Goal: Task Accomplishment & Management: Manage account settings

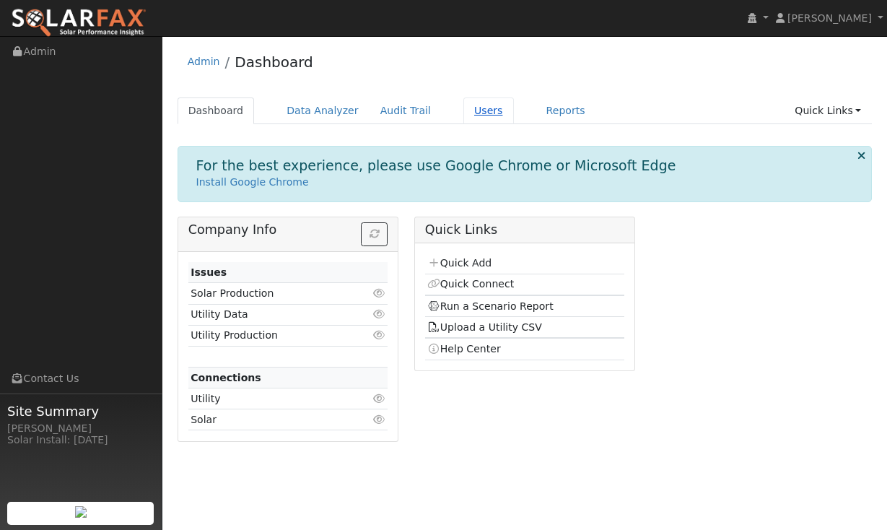
click at [465, 111] on link "Users" at bounding box center [488, 110] width 50 height 27
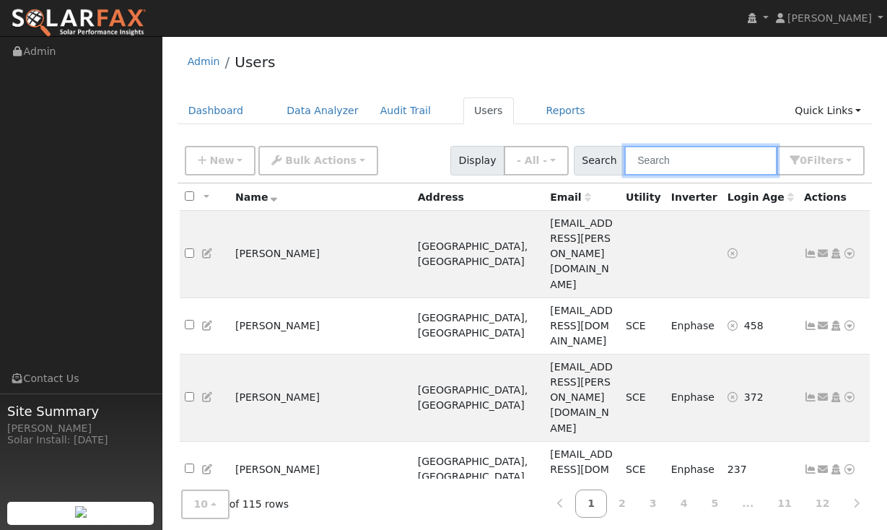
click at [721, 163] on input "text" at bounding box center [700, 161] width 153 height 30
click at [703, 168] on input "text" at bounding box center [700, 161] width 153 height 30
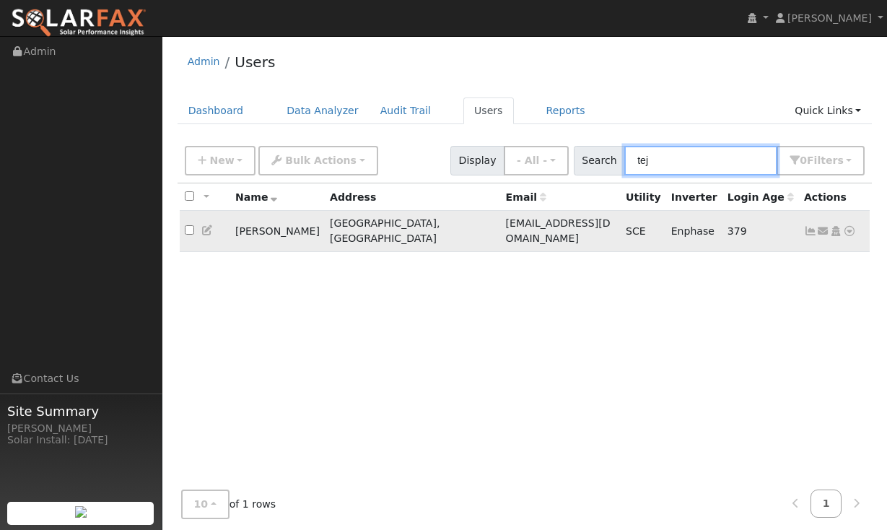
type input "tej"
click at [804, 226] on icon at bounding box center [810, 231] width 13 height 10
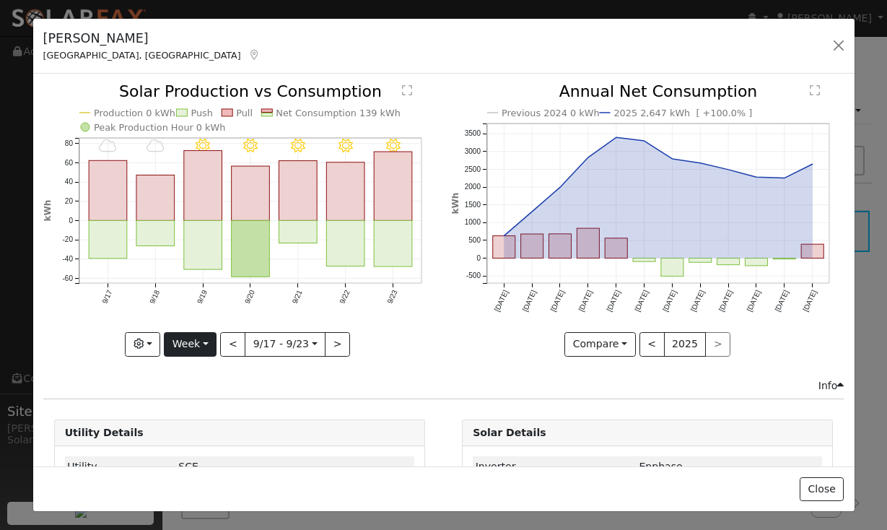
click at [215, 341] on button "Week" at bounding box center [190, 344] width 53 height 25
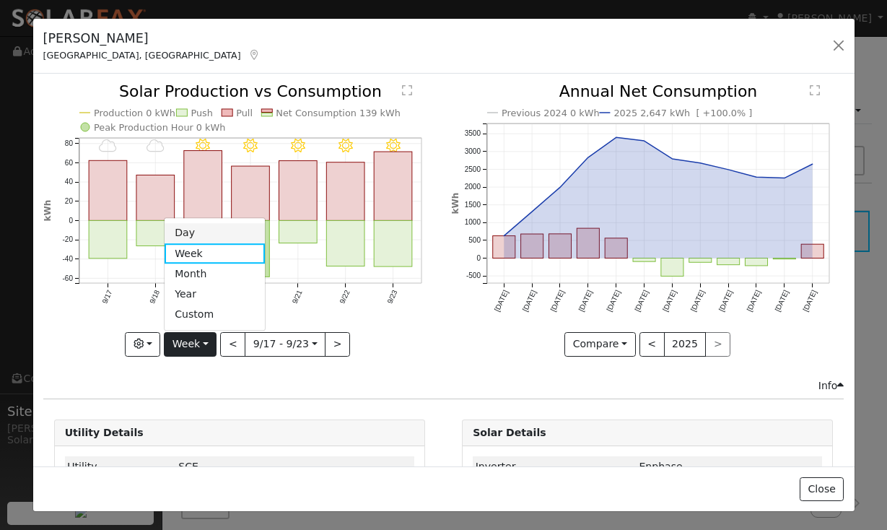
click at [194, 228] on link "Day" at bounding box center [214, 233] width 100 height 20
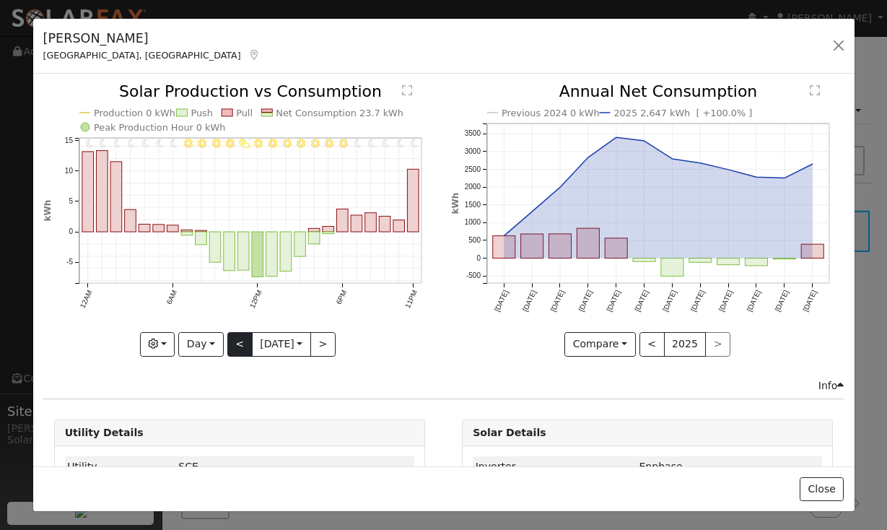
click at [237, 348] on button "<" at bounding box center [239, 344] width 25 height 25
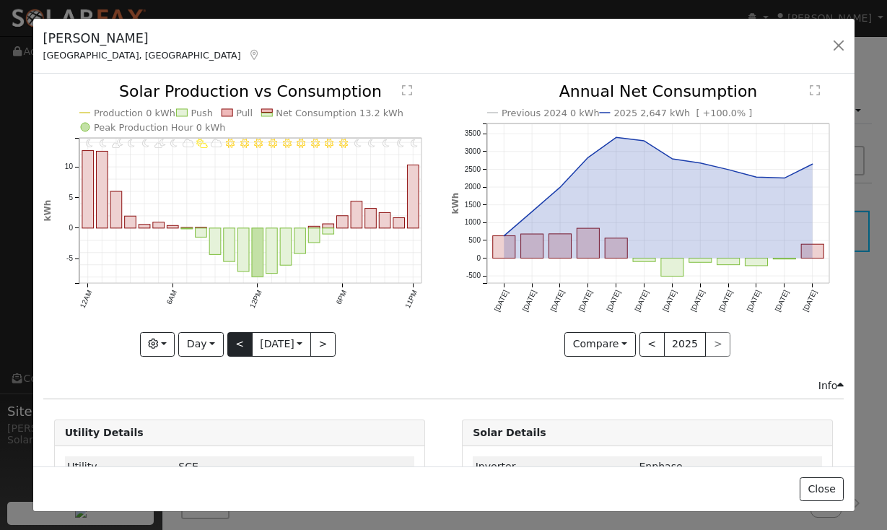
click at [237, 348] on button "<" at bounding box center [239, 344] width 25 height 25
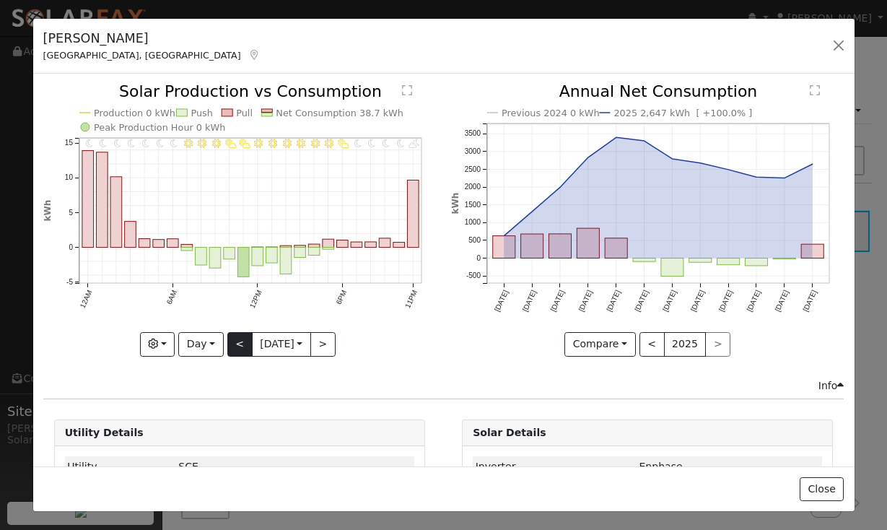
click at [237, 348] on button "<" at bounding box center [239, 344] width 25 height 25
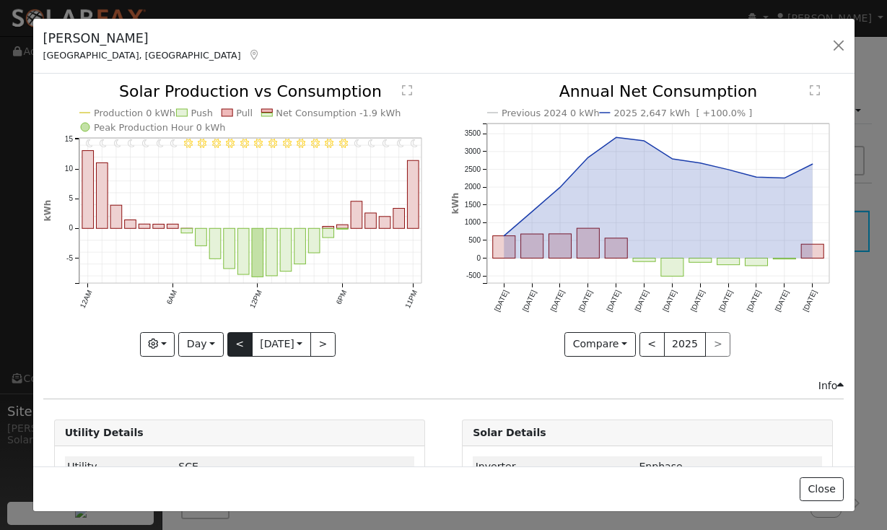
click at [237, 348] on button "<" at bounding box center [239, 344] width 25 height 25
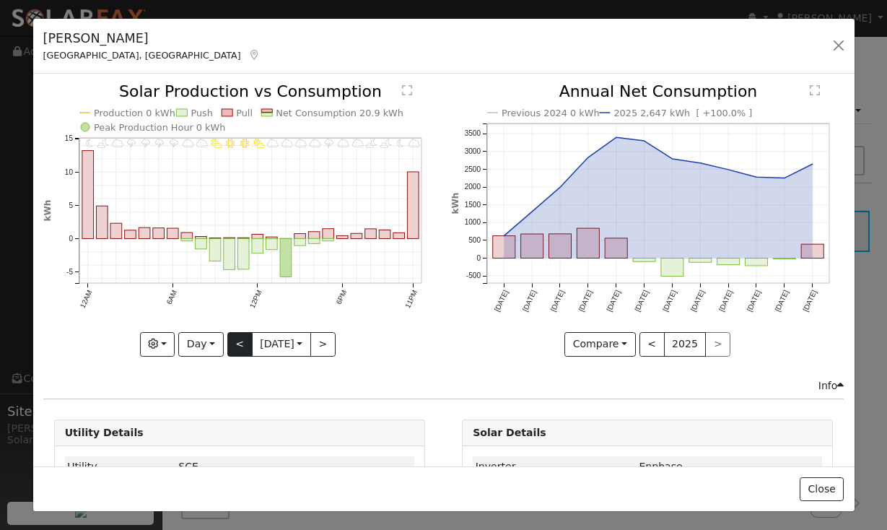
click at [237, 348] on button "<" at bounding box center [239, 344] width 25 height 25
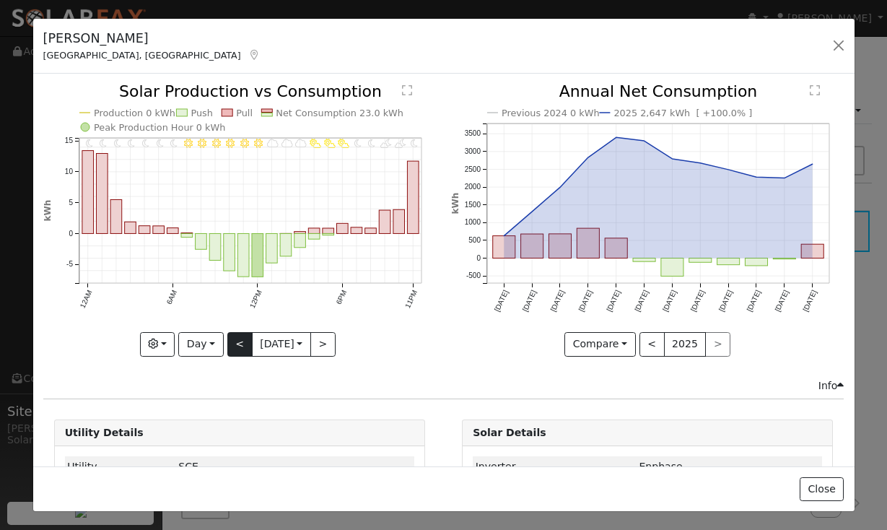
click at [237, 348] on button "<" at bounding box center [239, 344] width 25 height 25
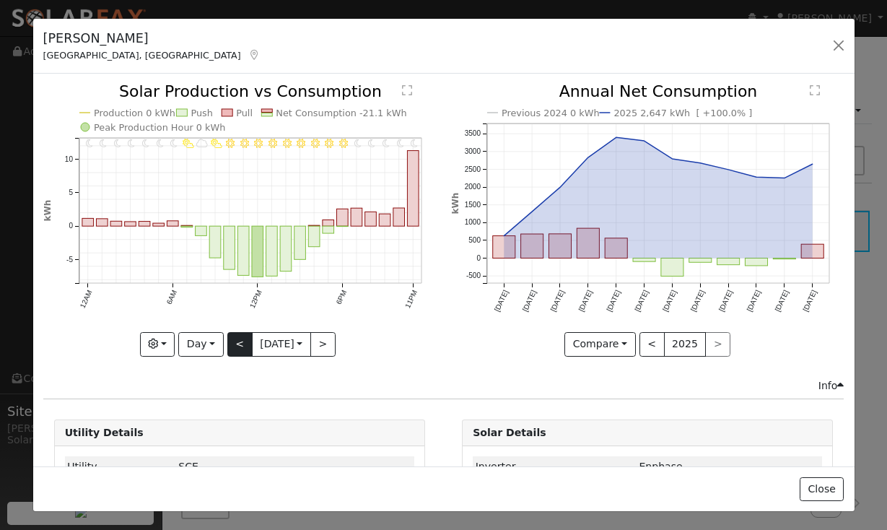
click at [237, 348] on button "<" at bounding box center [239, 344] width 25 height 25
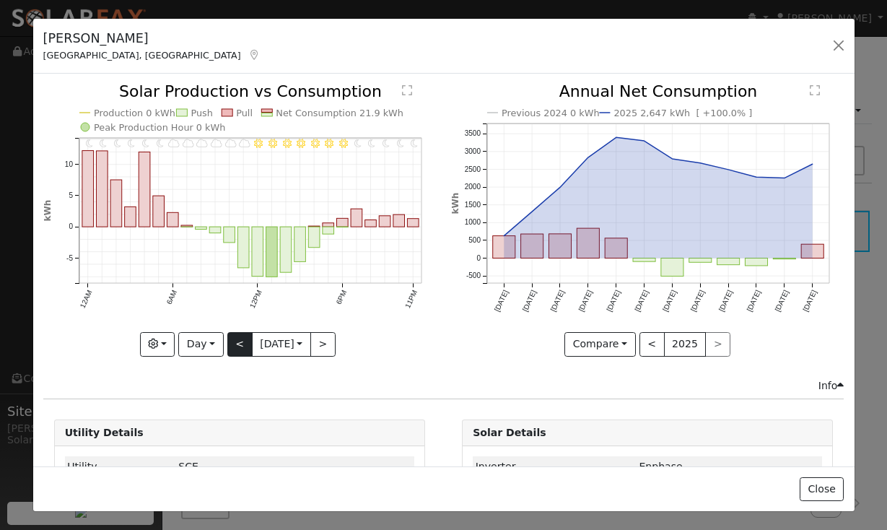
click at [237, 348] on button "<" at bounding box center [239, 344] width 25 height 25
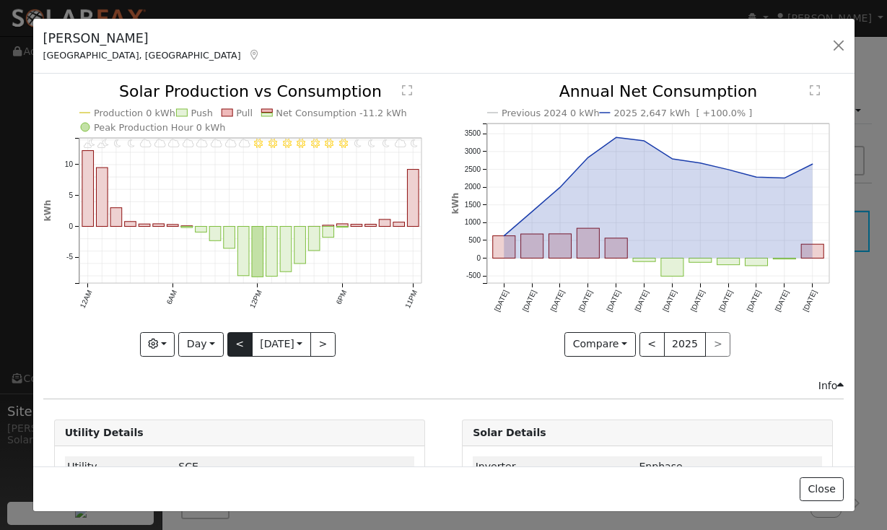
click at [237, 348] on button "<" at bounding box center [239, 344] width 25 height 25
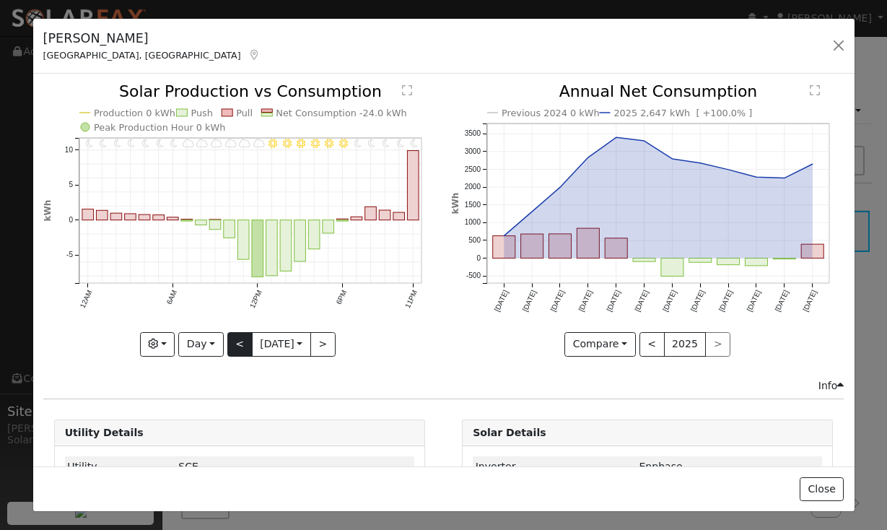
click at [237, 348] on button "<" at bounding box center [239, 344] width 25 height 25
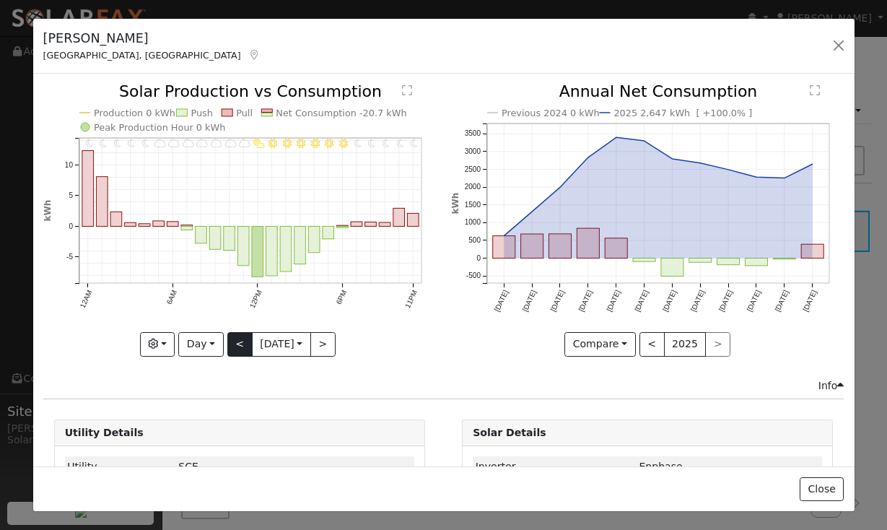
click at [237, 348] on button "<" at bounding box center [239, 344] width 25 height 25
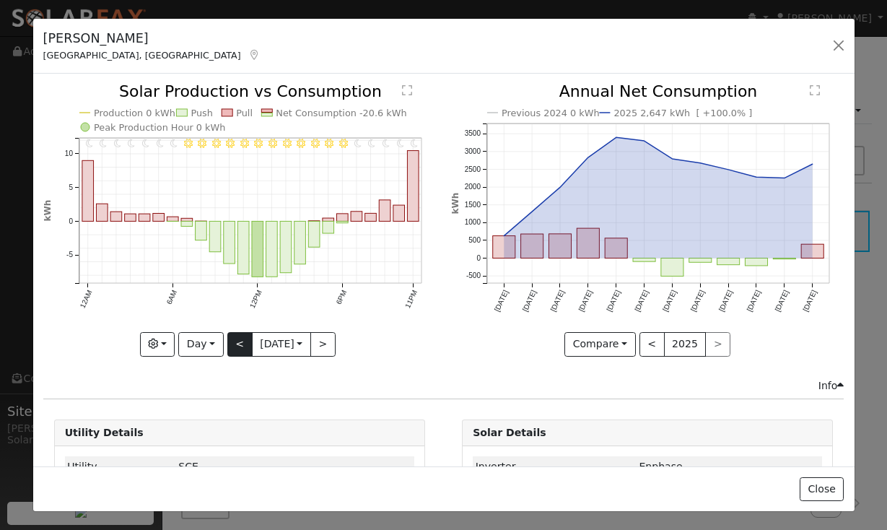
click at [237, 348] on button "<" at bounding box center [239, 344] width 25 height 25
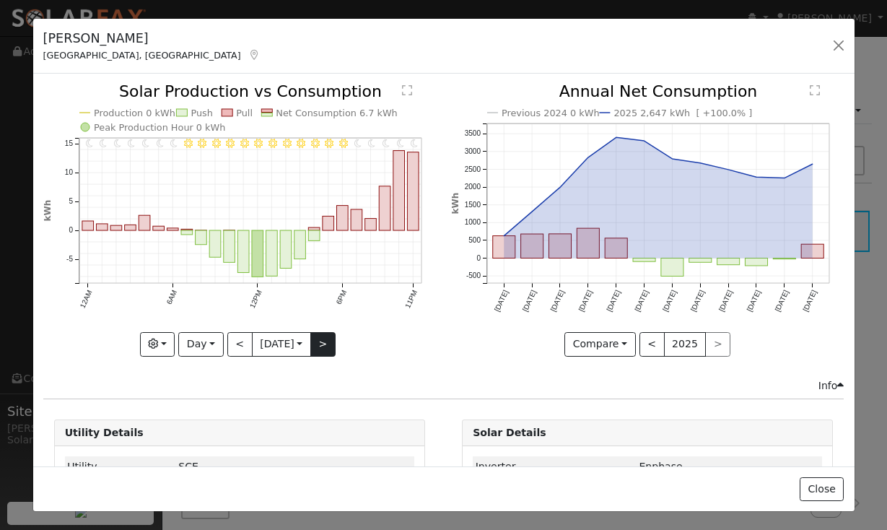
click at [333, 343] on button ">" at bounding box center [322, 344] width 25 height 25
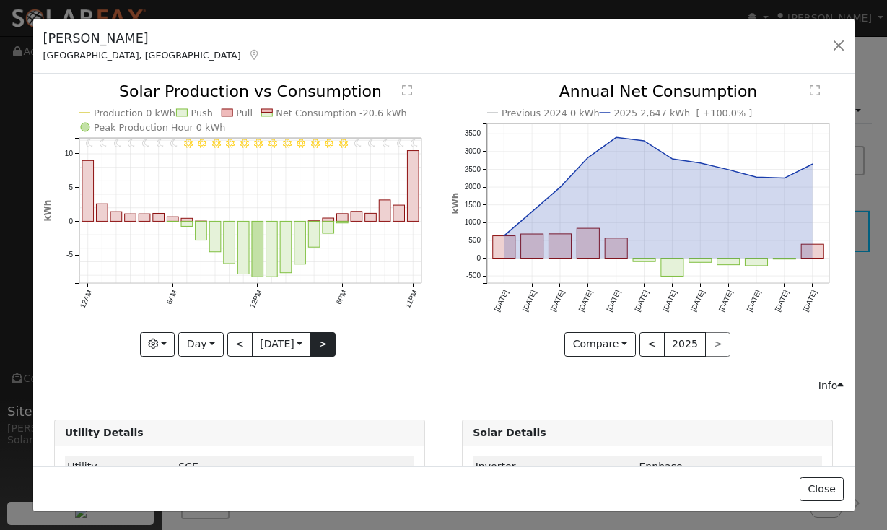
click at [333, 343] on button ">" at bounding box center [322, 344] width 25 height 25
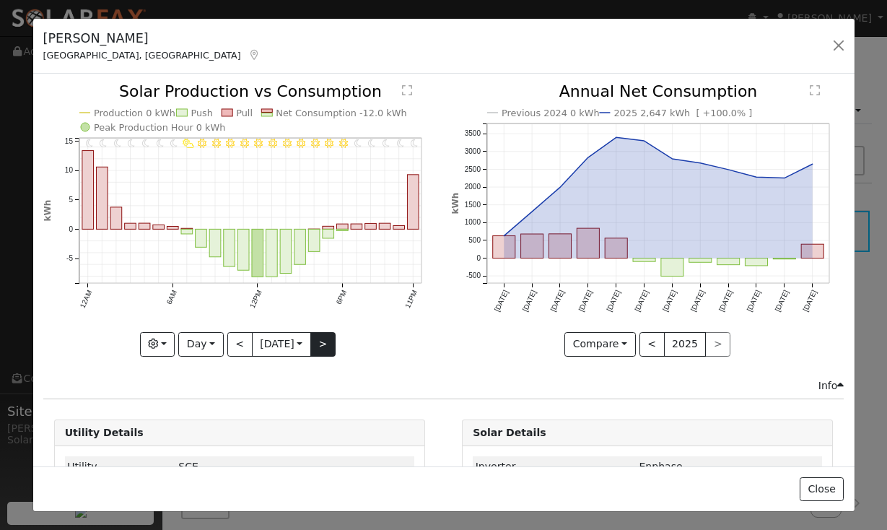
click at [333, 343] on button ">" at bounding box center [322, 344] width 25 height 25
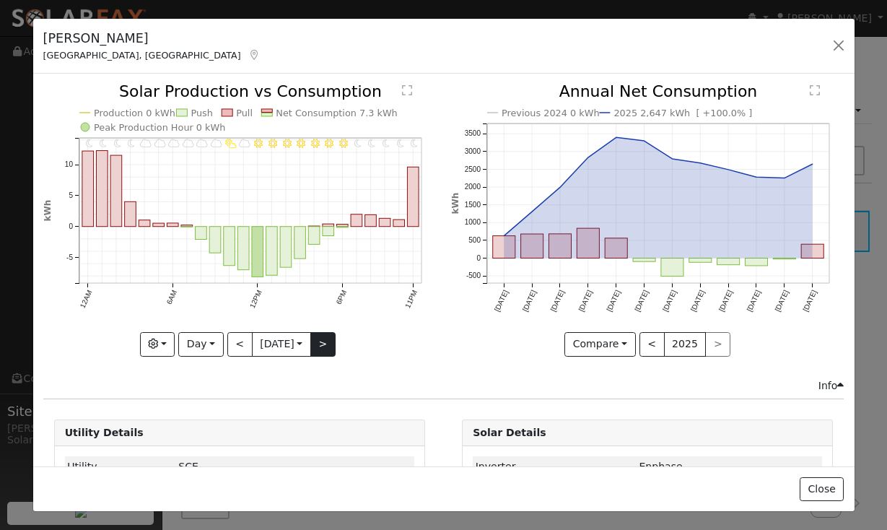
click at [333, 343] on button ">" at bounding box center [322, 344] width 25 height 25
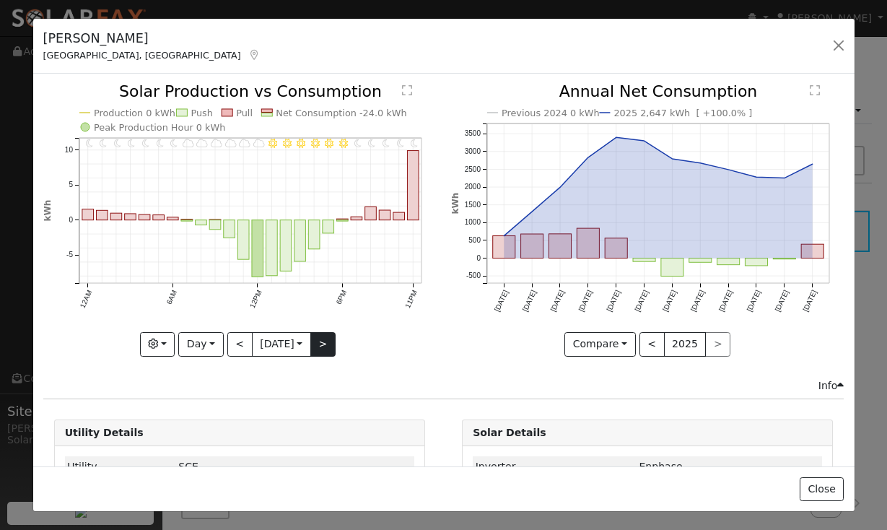
click at [333, 343] on button ">" at bounding box center [322, 344] width 25 height 25
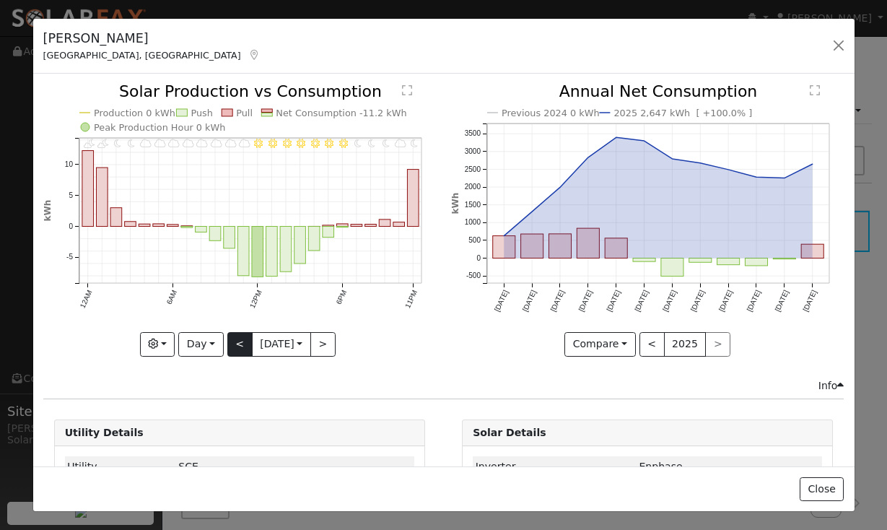
click at [232, 343] on button "<" at bounding box center [239, 344] width 25 height 25
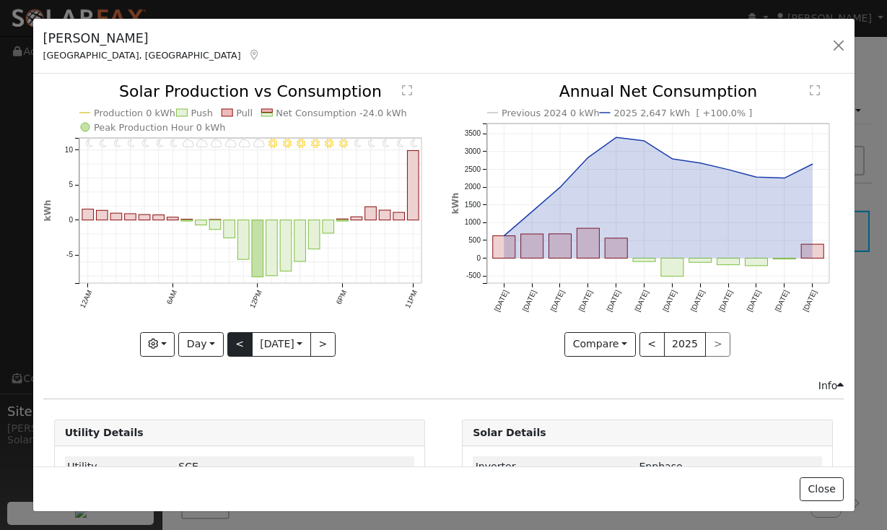
click at [232, 343] on button "<" at bounding box center [239, 344] width 25 height 25
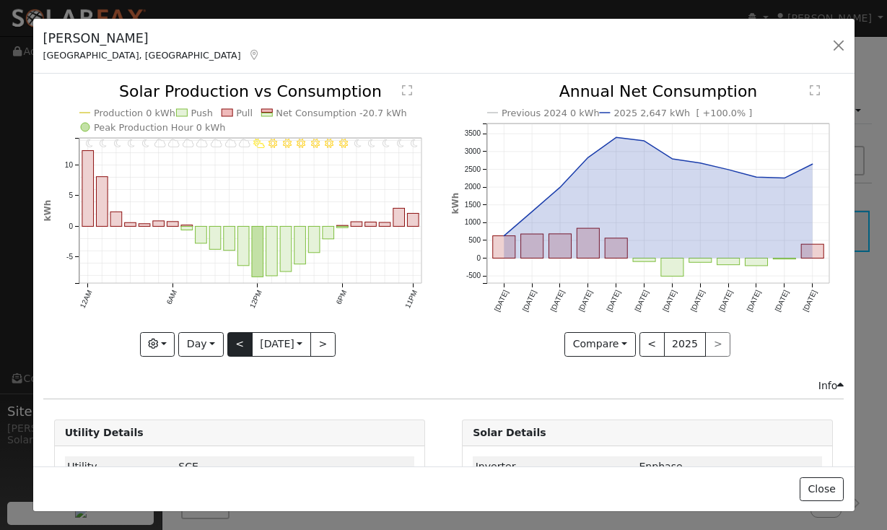
click at [232, 343] on button "<" at bounding box center [239, 344] width 25 height 25
click at [232, 343] on div at bounding box center [239, 220] width 392 height 272
click at [232, 343] on button "<" at bounding box center [239, 344] width 25 height 25
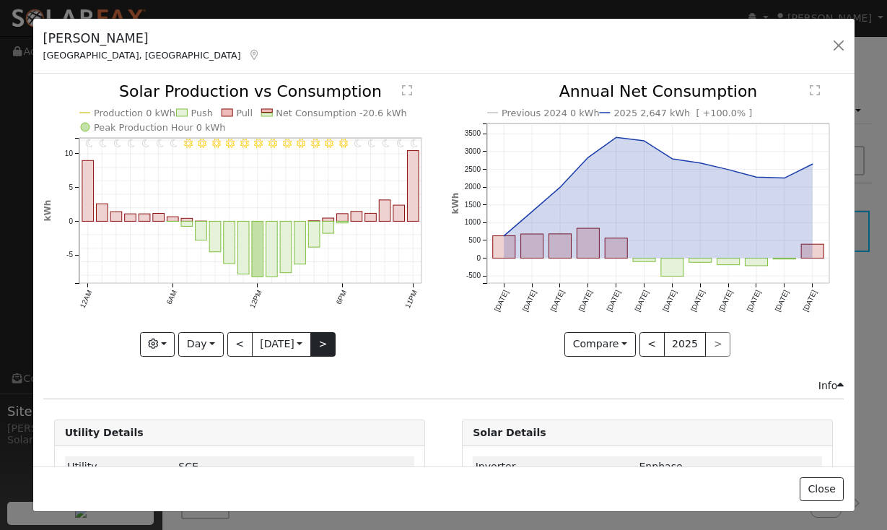
click at [335, 346] on button ">" at bounding box center [322, 344] width 25 height 25
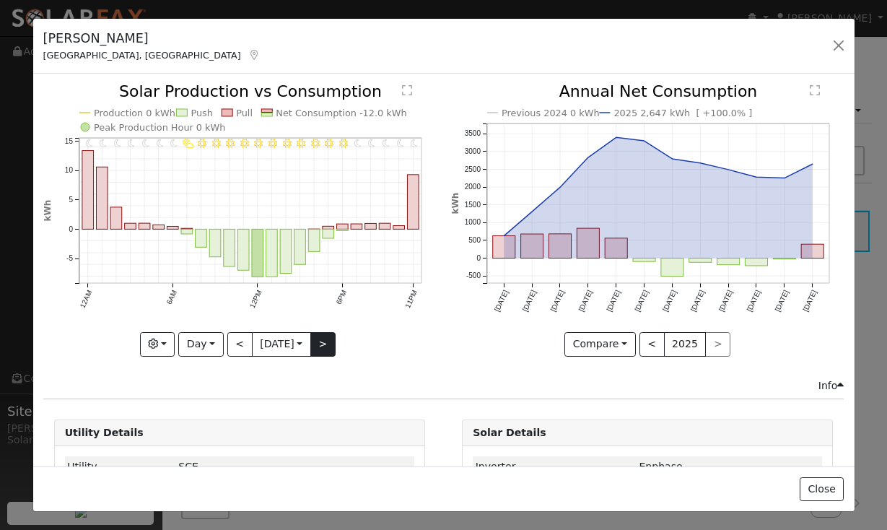
click at [338, 346] on icon "11PM - Clear 10PM - Clear 9PM - Clear 8PM - Clear 7PM - Clear 6PM - Clear 5PM -…" at bounding box center [239, 219] width 392 height 270
click at [320, 343] on button ">" at bounding box center [322, 344] width 25 height 25
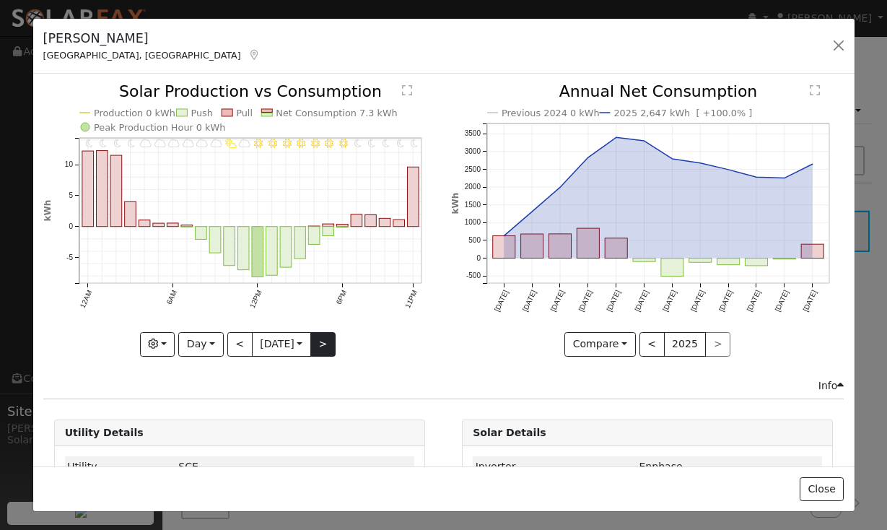
click at [320, 343] on button ">" at bounding box center [322, 344] width 25 height 25
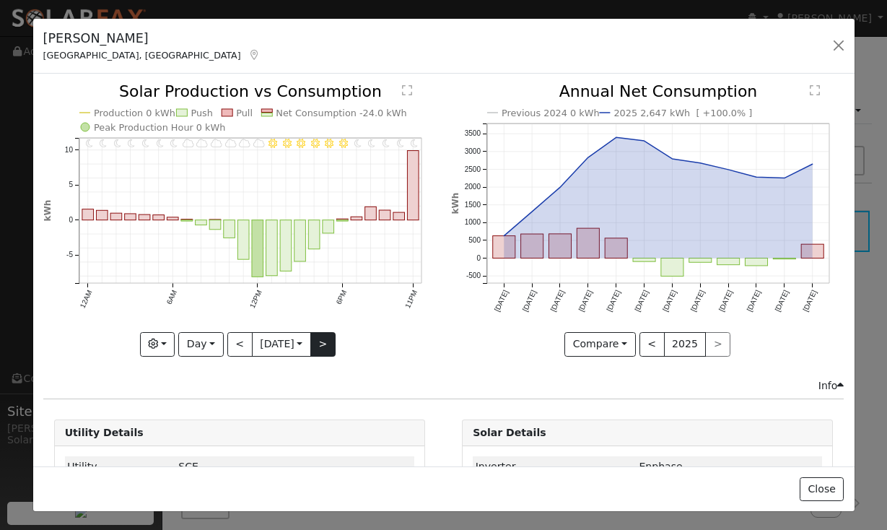
click at [320, 343] on button ">" at bounding box center [322, 344] width 25 height 25
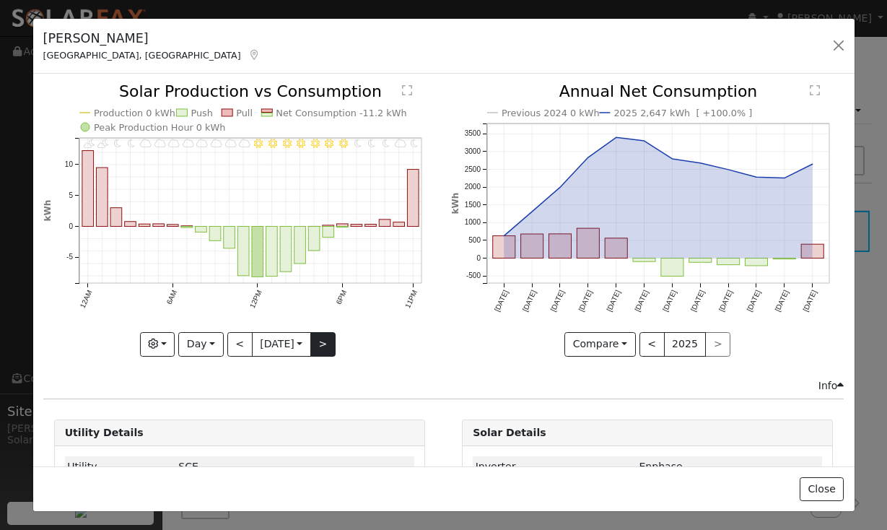
click at [320, 343] on div at bounding box center [239, 220] width 392 height 272
click at [320, 343] on button ">" at bounding box center [322, 344] width 25 height 25
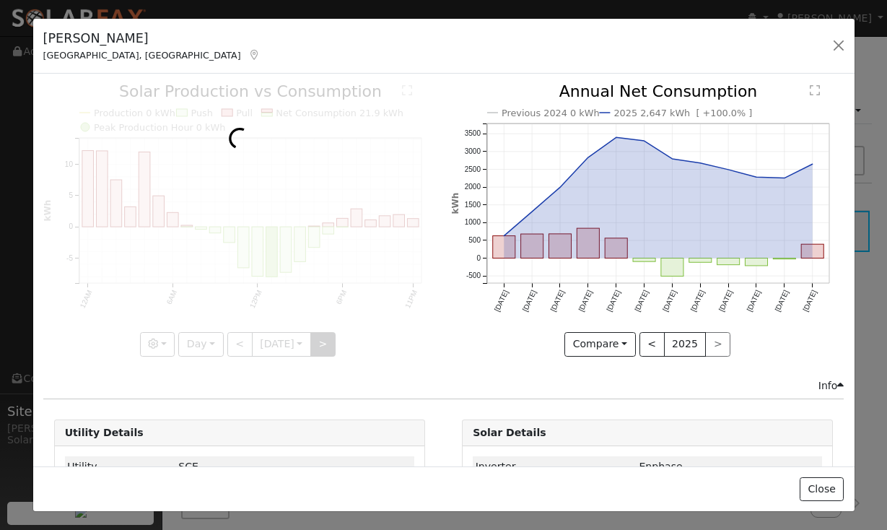
click at [320, 343] on div at bounding box center [239, 220] width 392 height 272
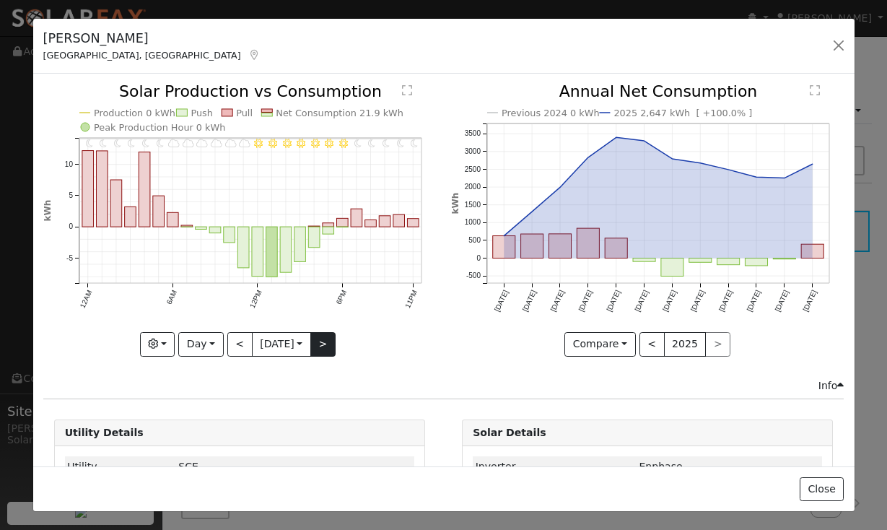
click at [320, 343] on button ">" at bounding box center [322, 344] width 25 height 25
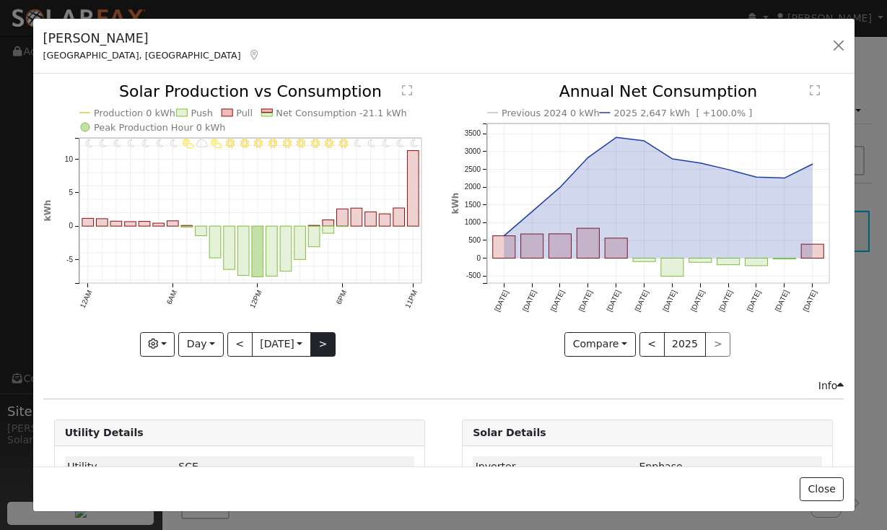
click at [320, 343] on button ">" at bounding box center [322, 344] width 25 height 25
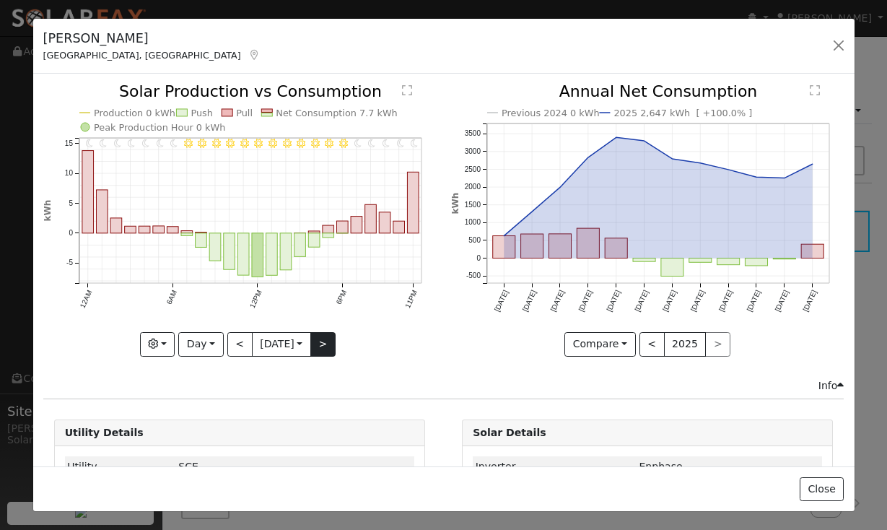
click at [320, 343] on button ">" at bounding box center [322, 344] width 25 height 25
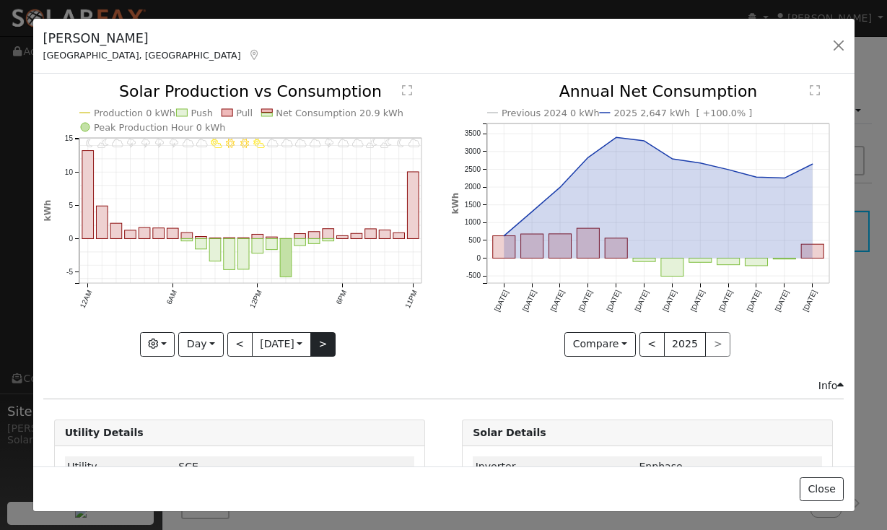
click at [320, 343] on button ">" at bounding box center [322, 344] width 25 height 25
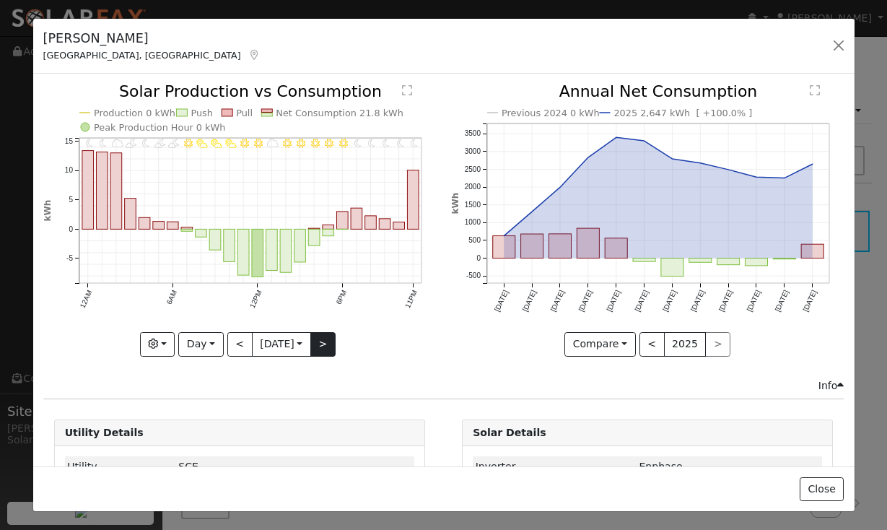
click at [320, 343] on button ">" at bounding box center [322, 344] width 25 height 25
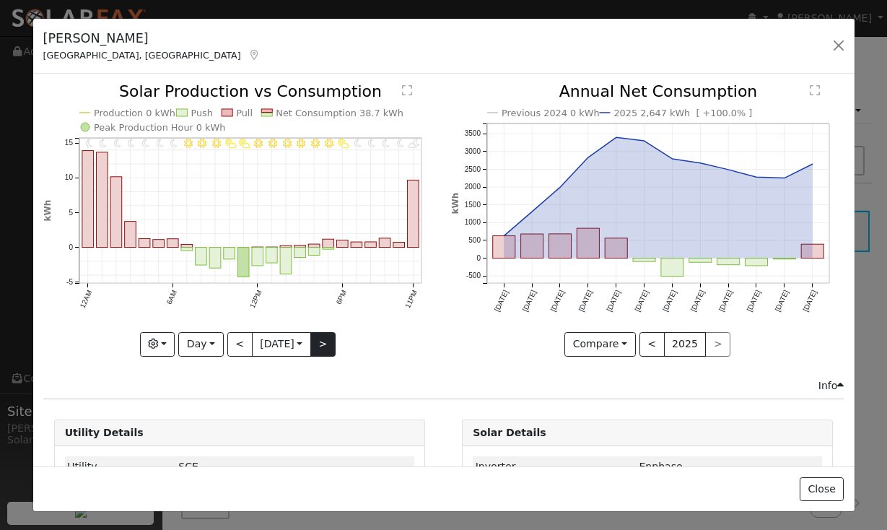
click at [320, 343] on button ">" at bounding box center [322, 344] width 25 height 25
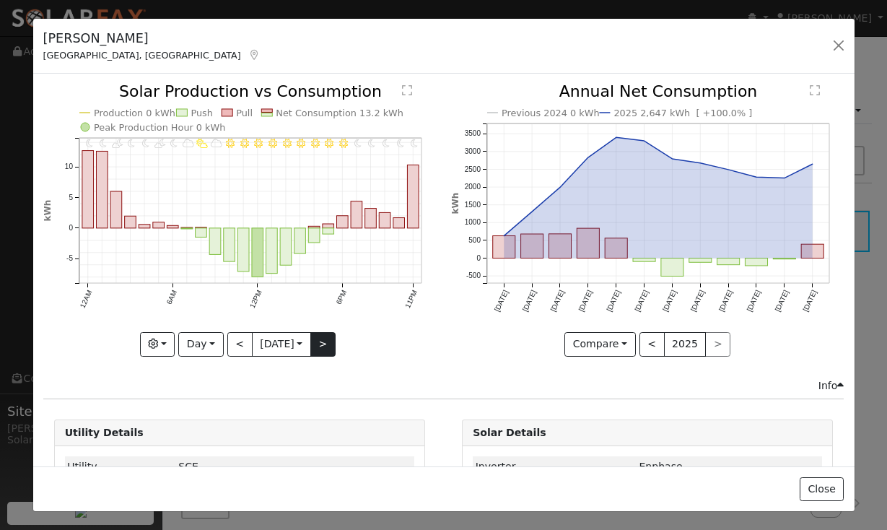
click at [320, 343] on button ">" at bounding box center [322, 344] width 25 height 25
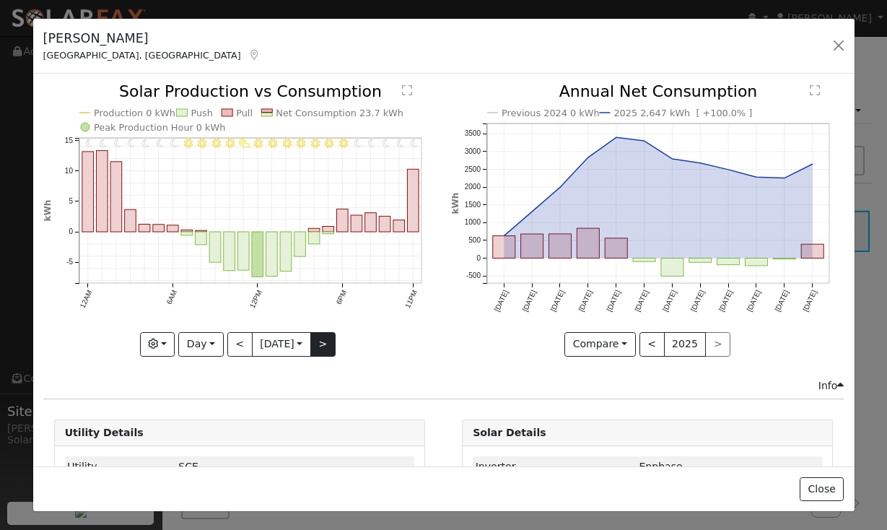
click at [320, 343] on button ">" at bounding box center [322, 344] width 25 height 25
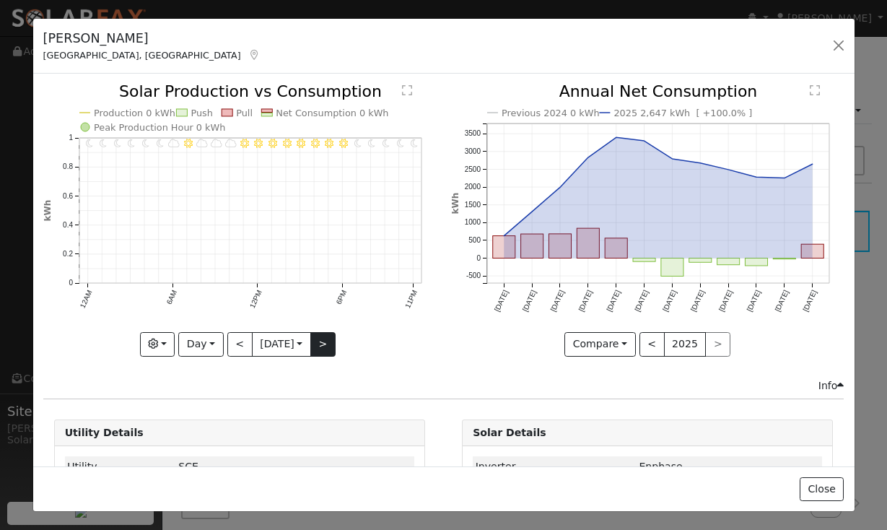
click at [320, 343] on button ">" at bounding box center [322, 344] width 25 height 25
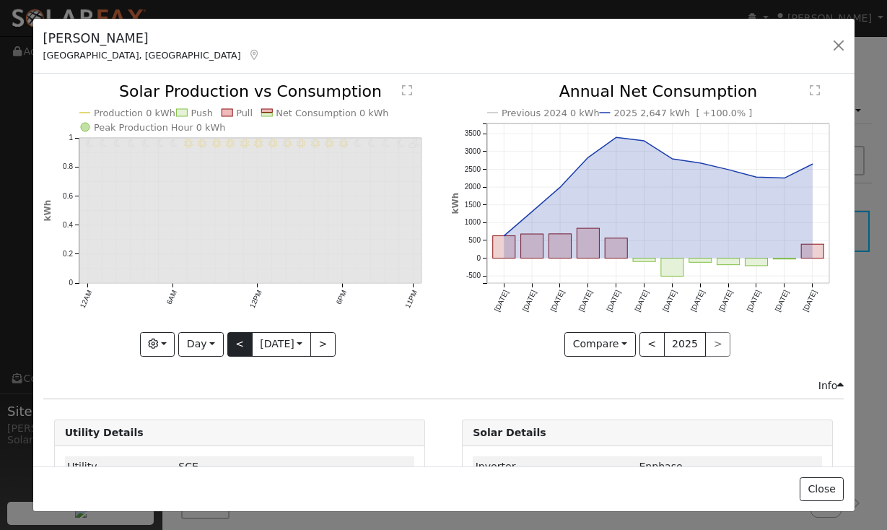
click at [234, 348] on button "<" at bounding box center [239, 344] width 25 height 25
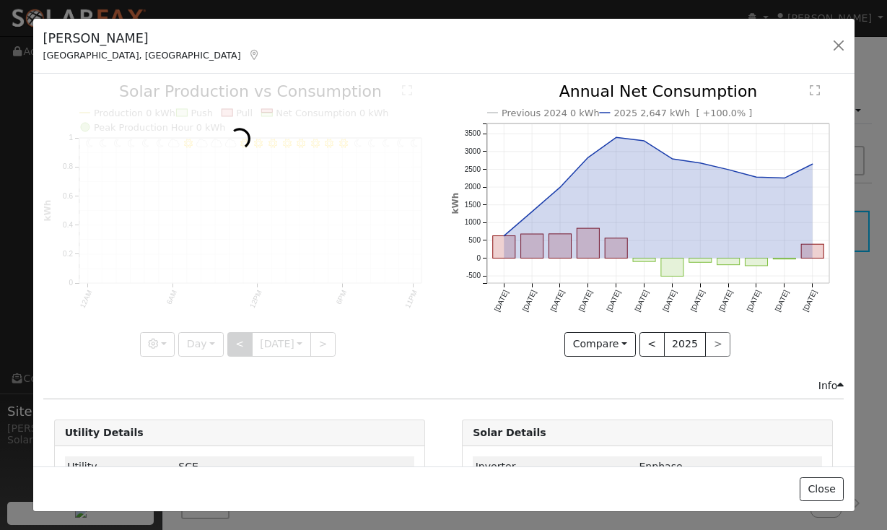
click at [234, 348] on div at bounding box center [239, 220] width 392 height 272
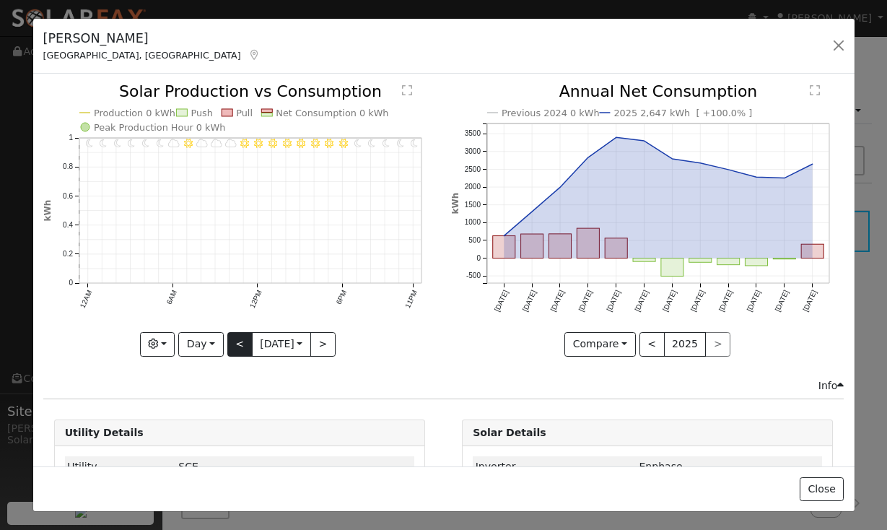
click at [234, 348] on button "<" at bounding box center [239, 344] width 25 height 25
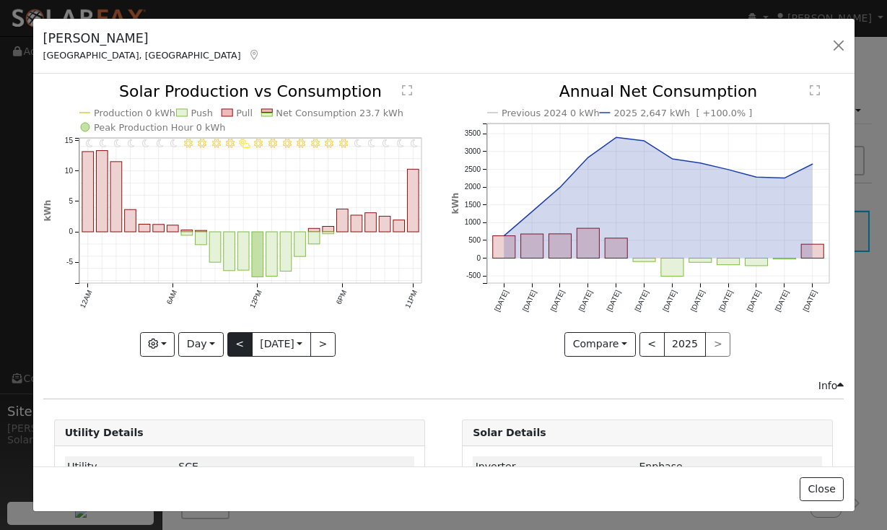
click at [234, 348] on button "<" at bounding box center [239, 344] width 25 height 25
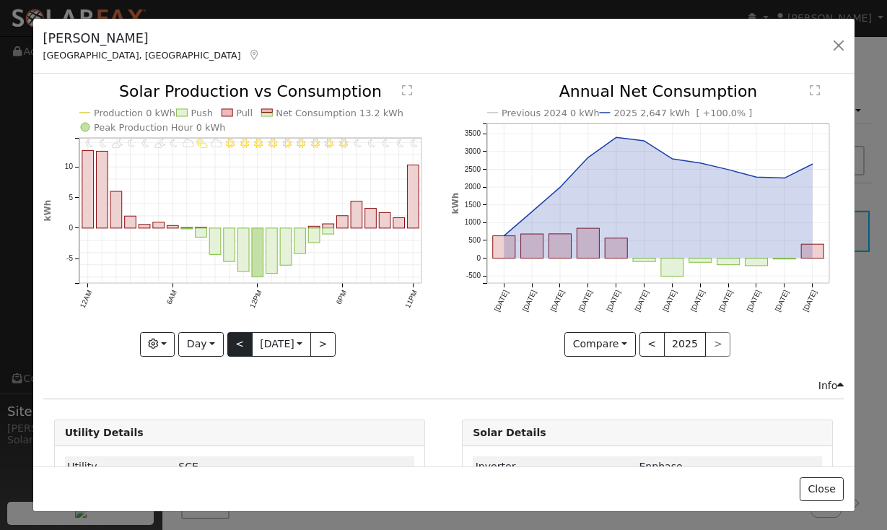
click at [234, 348] on div at bounding box center [239, 220] width 392 height 272
click at [234, 348] on button "<" at bounding box center [239, 344] width 25 height 25
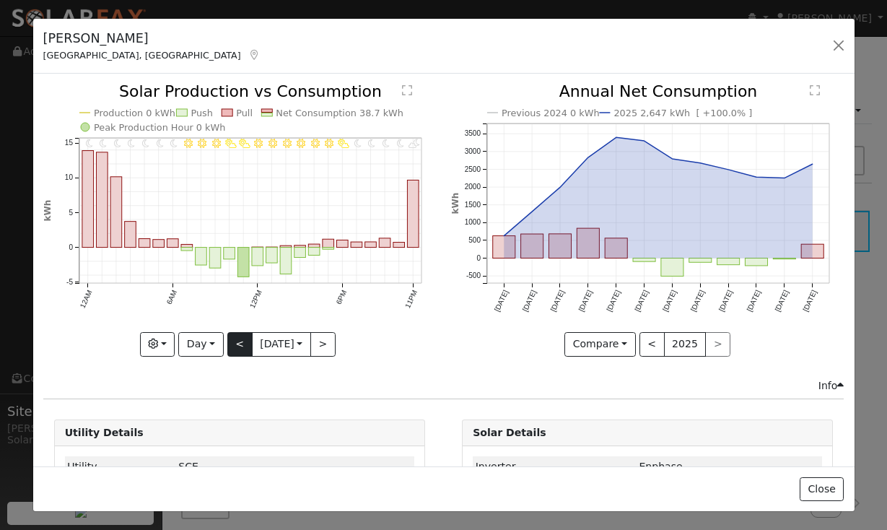
click at [234, 348] on button "<" at bounding box center [239, 344] width 25 height 25
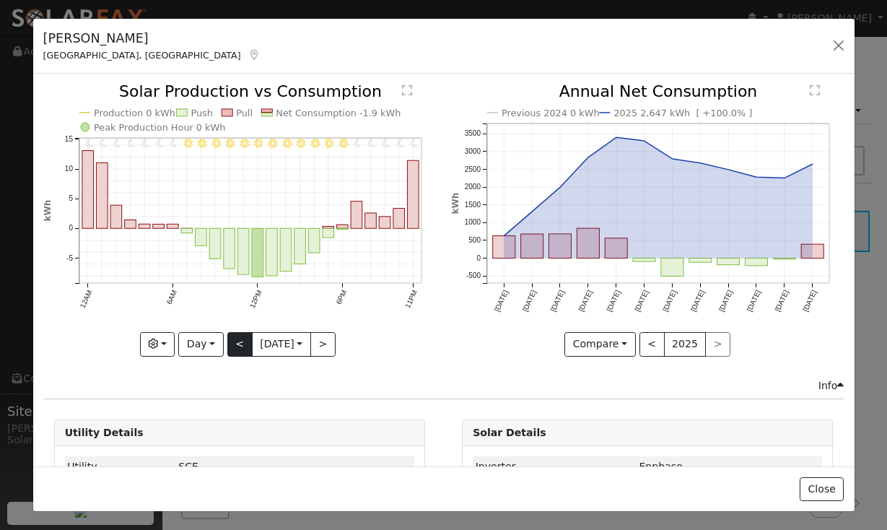
click at [234, 348] on button "<" at bounding box center [239, 344] width 25 height 25
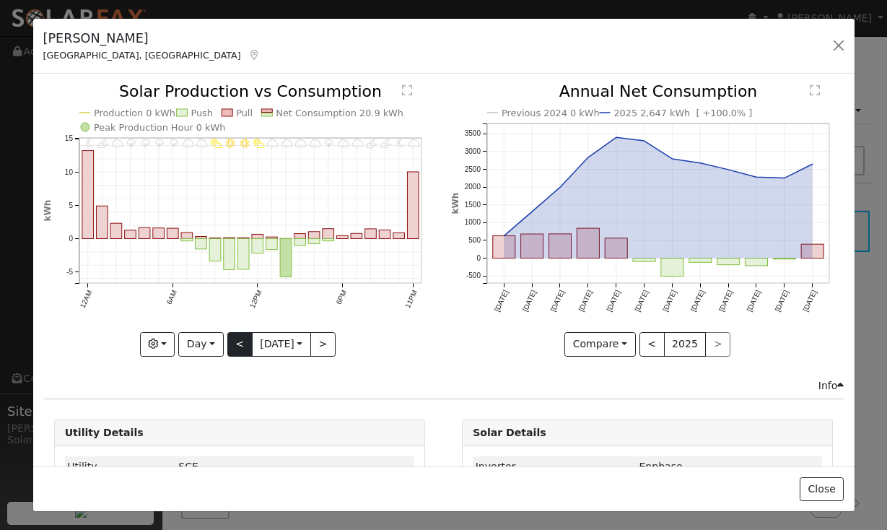
click at [234, 348] on div at bounding box center [239, 220] width 392 height 272
click at [234, 348] on button "<" at bounding box center [239, 344] width 25 height 25
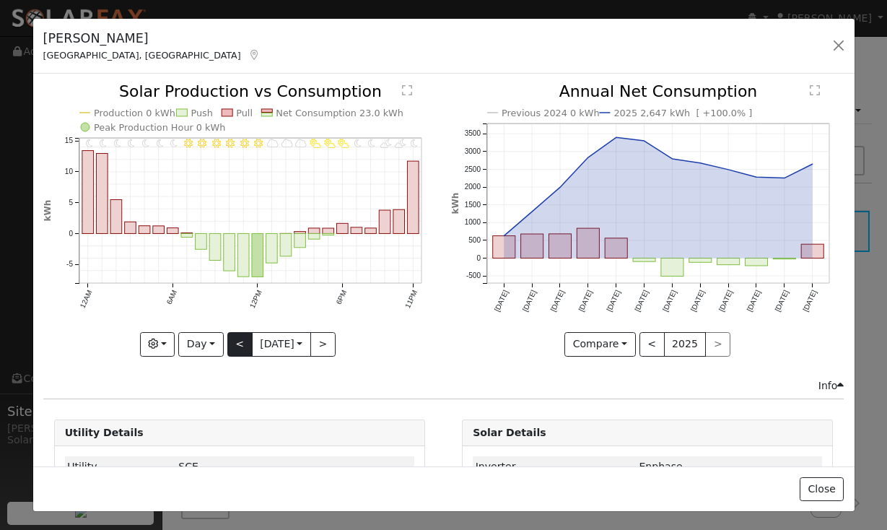
click at [234, 348] on button "<" at bounding box center [239, 344] width 25 height 25
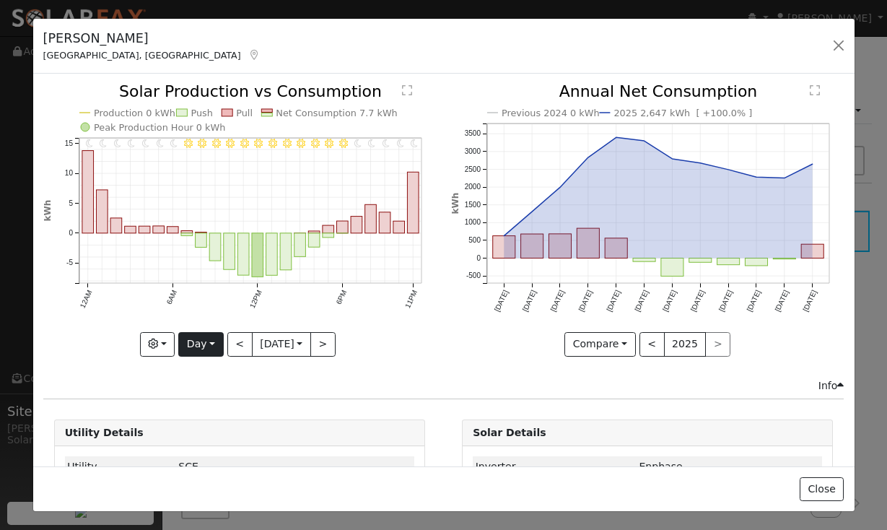
click at [210, 338] on button "Day" at bounding box center [200, 344] width 45 height 25
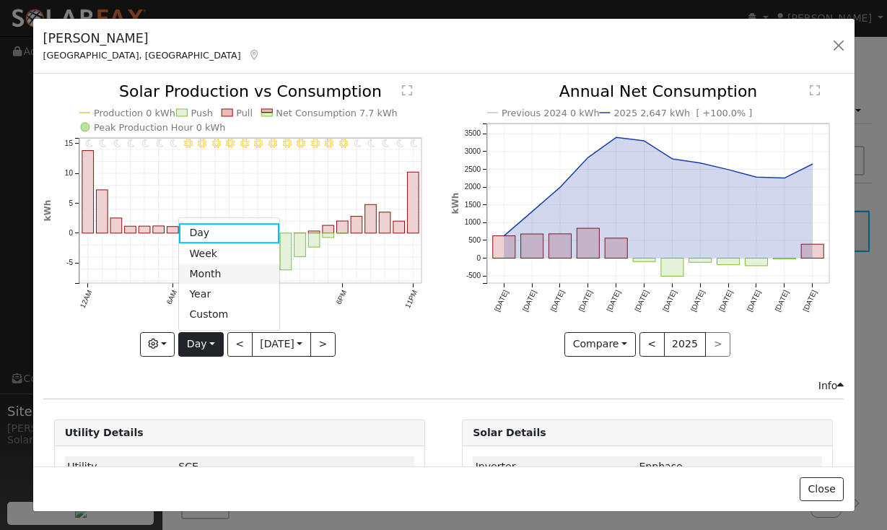
click at [205, 271] on link "Month" at bounding box center [229, 273] width 100 height 20
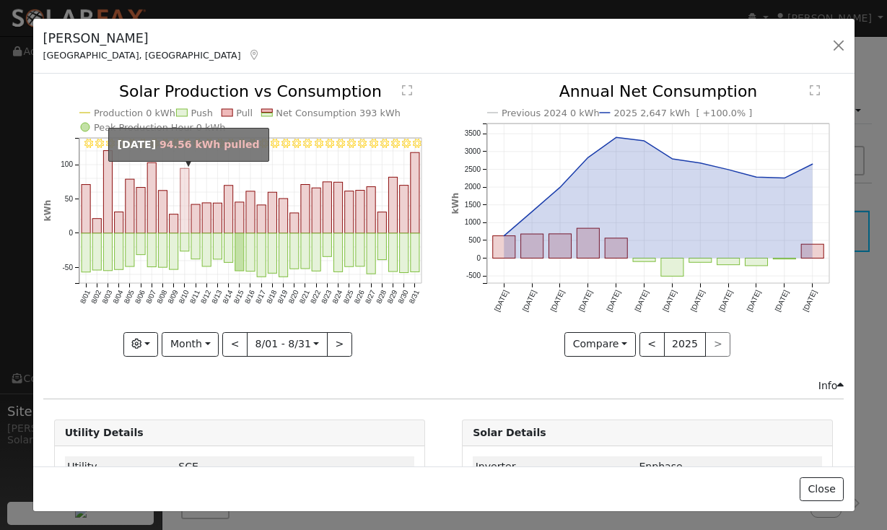
click at [180, 205] on rect "onclick=""" at bounding box center [184, 201] width 9 height 65
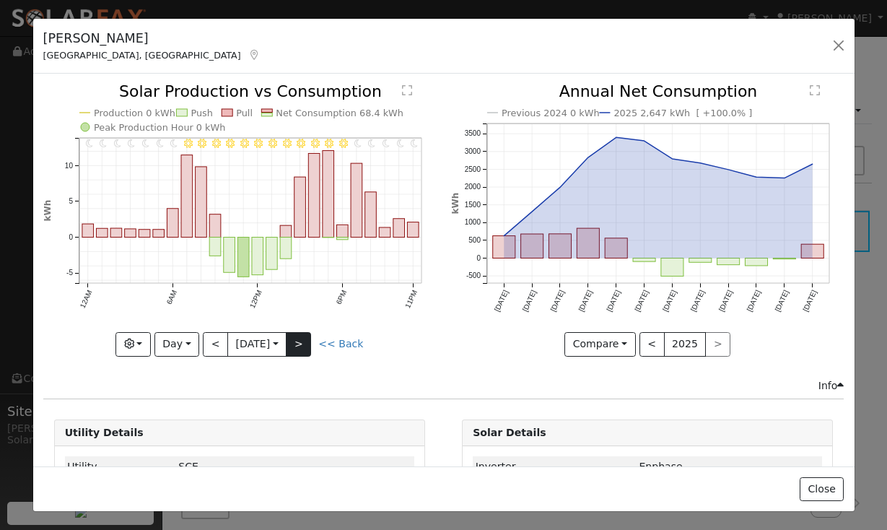
click at [310, 340] on button ">" at bounding box center [298, 344] width 25 height 25
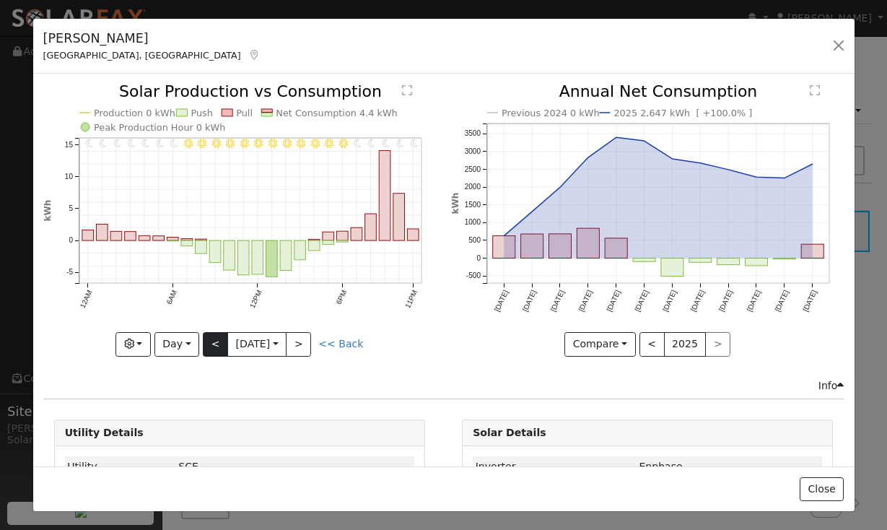
click at [211, 342] on button "<" at bounding box center [215, 344] width 25 height 25
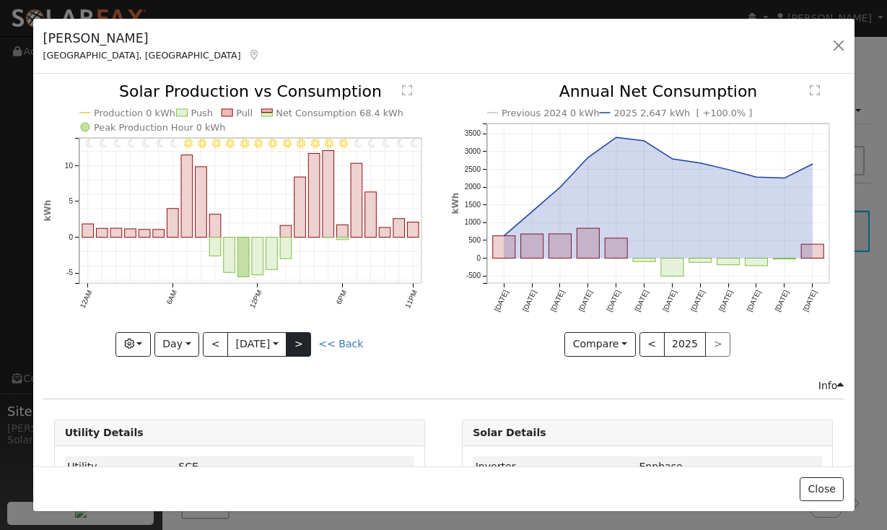
click at [301, 346] on button ">" at bounding box center [298, 344] width 25 height 25
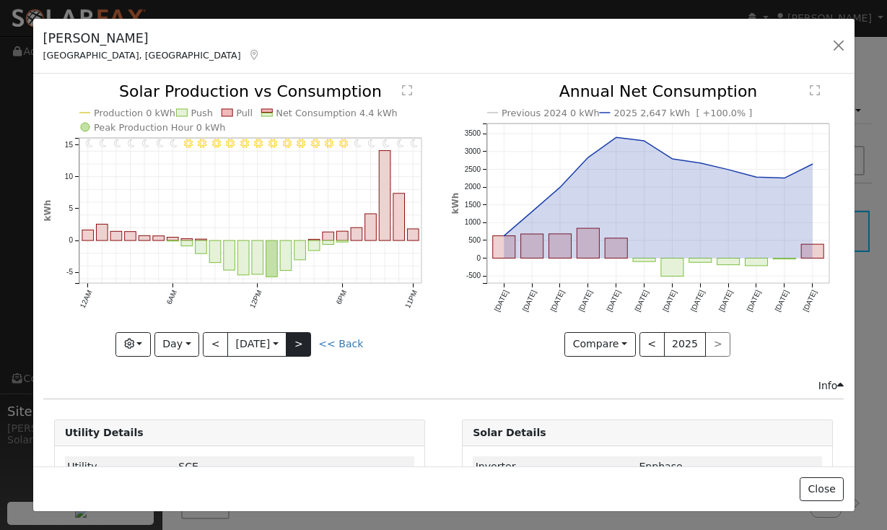
click at [305, 351] on button ">" at bounding box center [298, 344] width 25 height 25
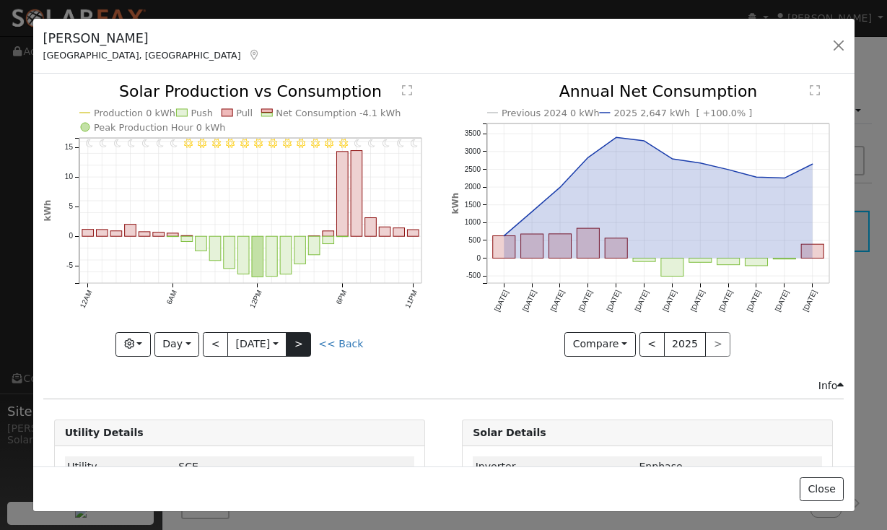
click at [305, 351] on button ">" at bounding box center [298, 344] width 25 height 25
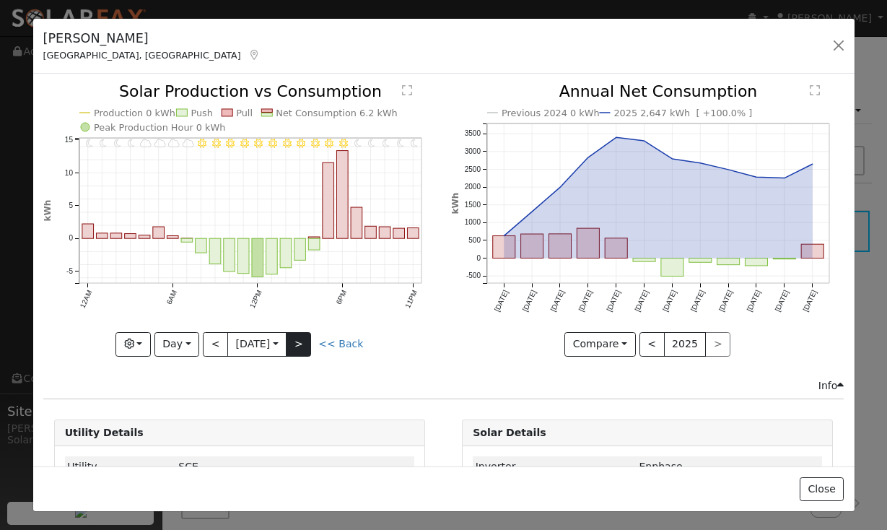
click at [305, 351] on button ">" at bounding box center [298, 344] width 25 height 25
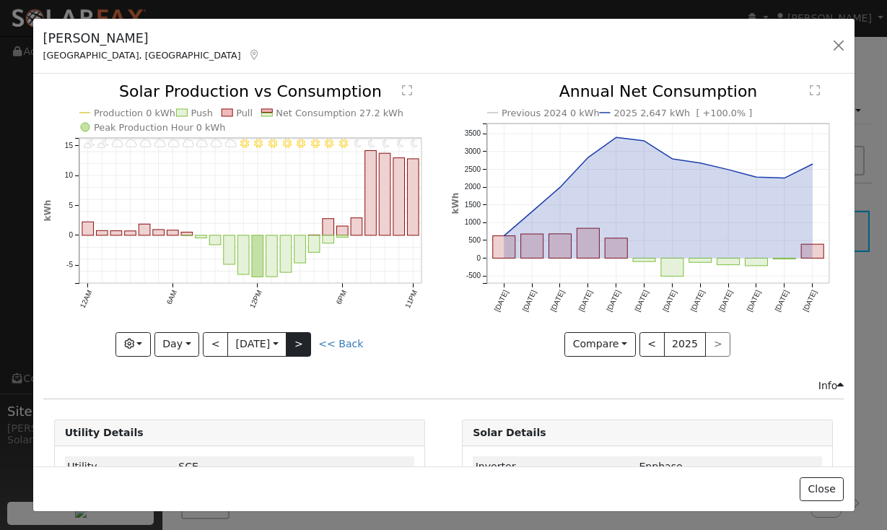
click at [305, 351] on button ">" at bounding box center [298, 344] width 25 height 25
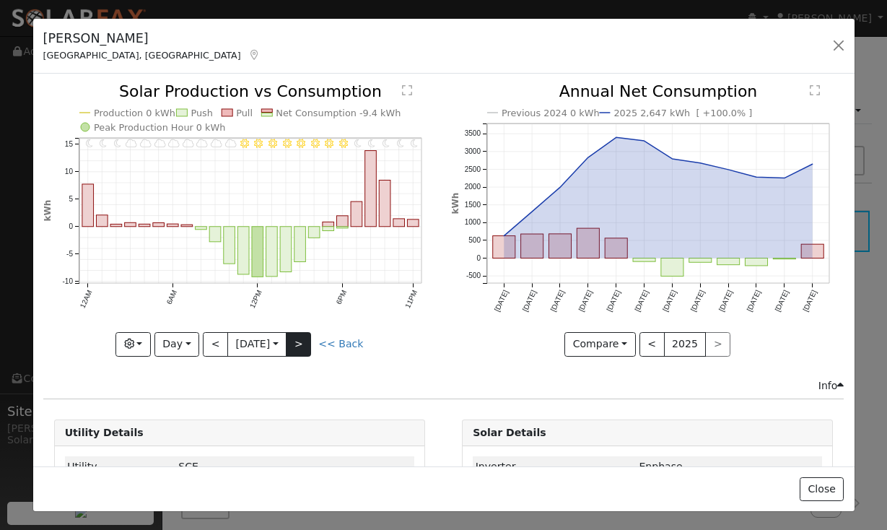
click at [305, 351] on button ">" at bounding box center [298, 344] width 25 height 25
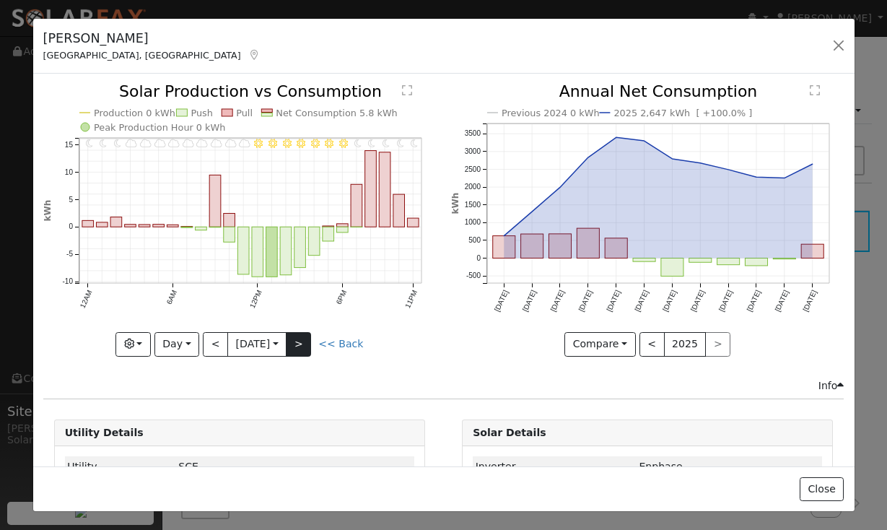
click at [305, 351] on button ">" at bounding box center [298, 344] width 25 height 25
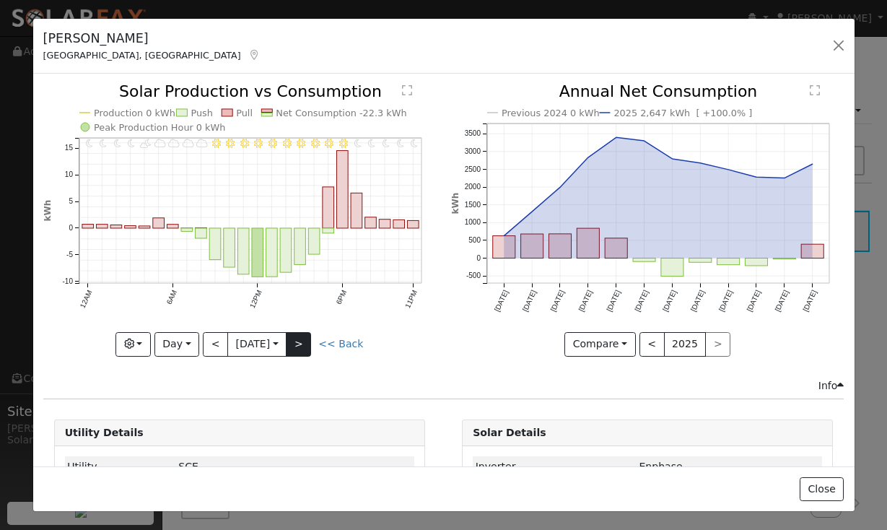
click at [305, 351] on button ">" at bounding box center [298, 344] width 25 height 25
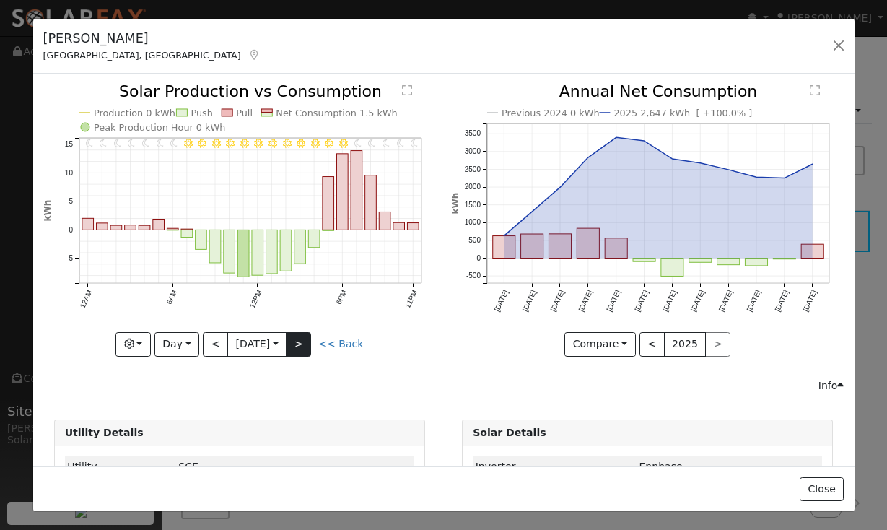
click at [305, 351] on button ">" at bounding box center [298, 344] width 25 height 25
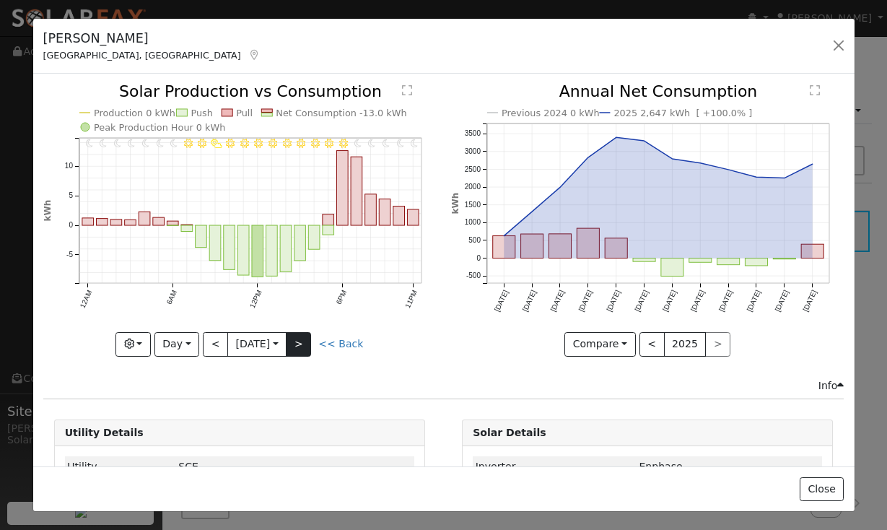
click at [305, 351] on button ">" at bounding box center [298, 344] width 25 height 25
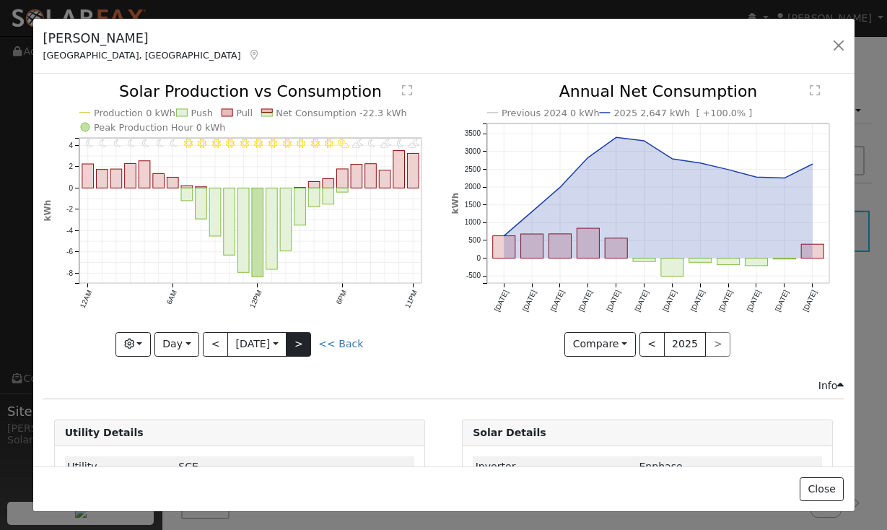
click at [305, 351] on button ">" at bounding box center [298, 344] width 25 height 25
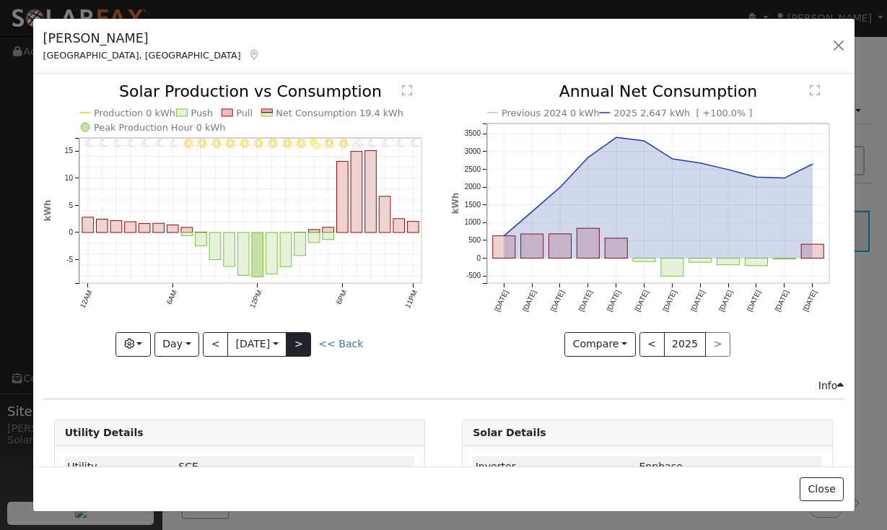
click at [305, 351] on button ">" at bounding box center [298, 344] width 25 height 25
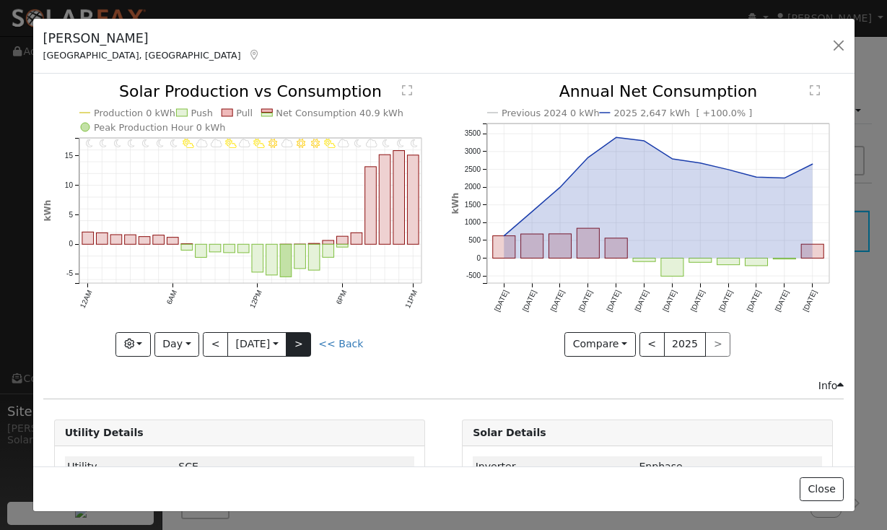
click at [305, 351] on button ">" at bounding box center [298, 344] width 25 height 25
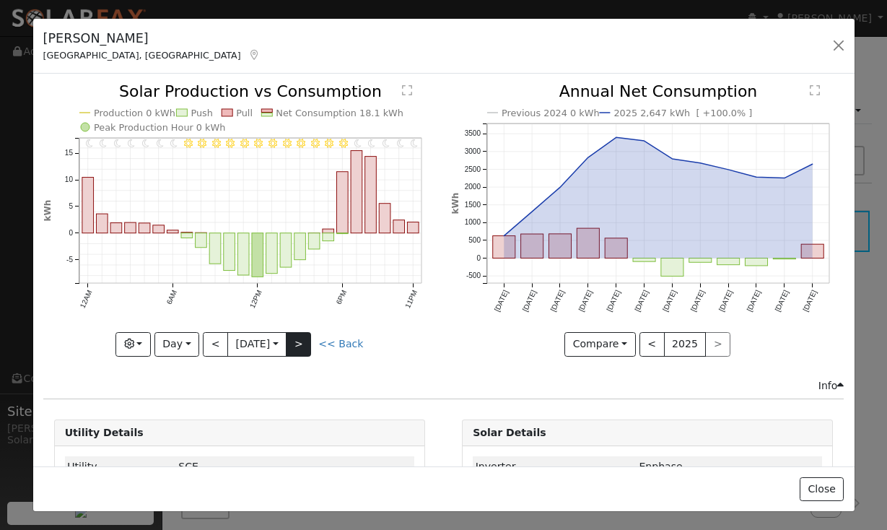
click at [305, 351] on button ">" at bounding box center [298, 344] width 25 height 25
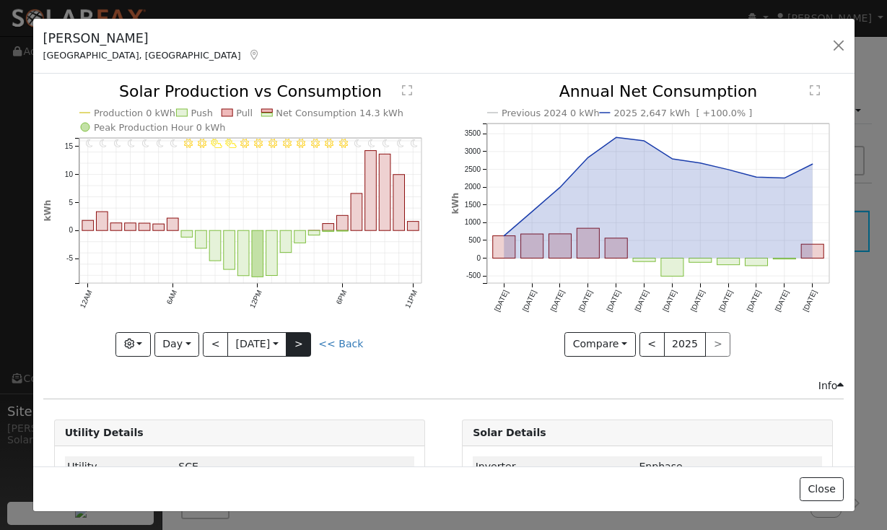
click at [305, 351] on button ">" at bounding box center [298, 344] width 25 height 25
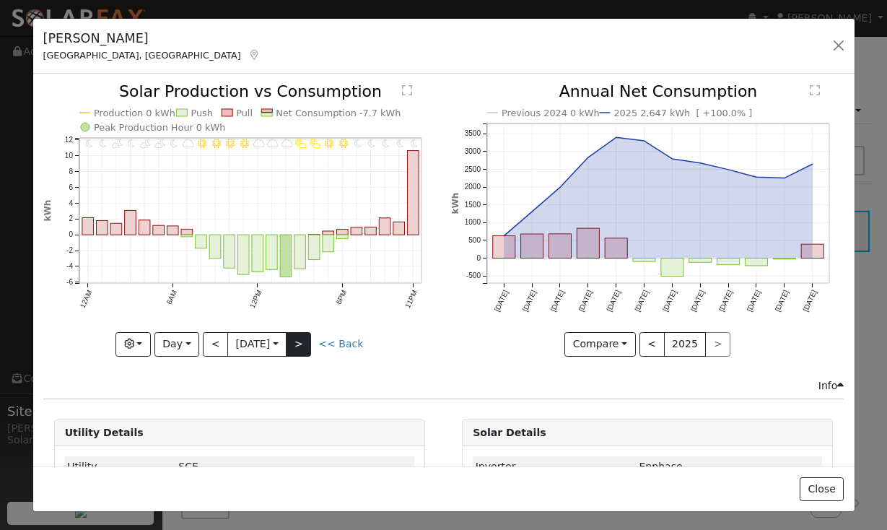
click at [305, 351] on button ">" at bounding box center [298, 344] width 25 height 25
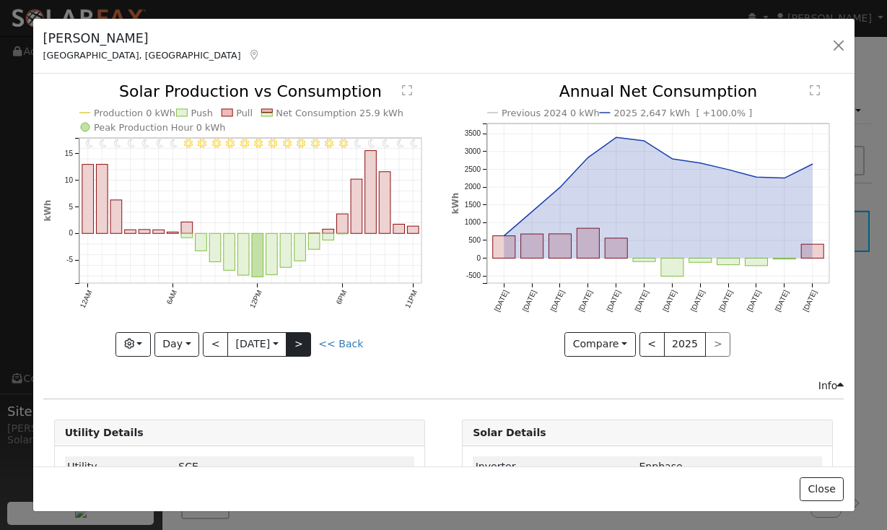
click at [305, 351] on button ">" at bounding box center [298, 344] width 25 height 25
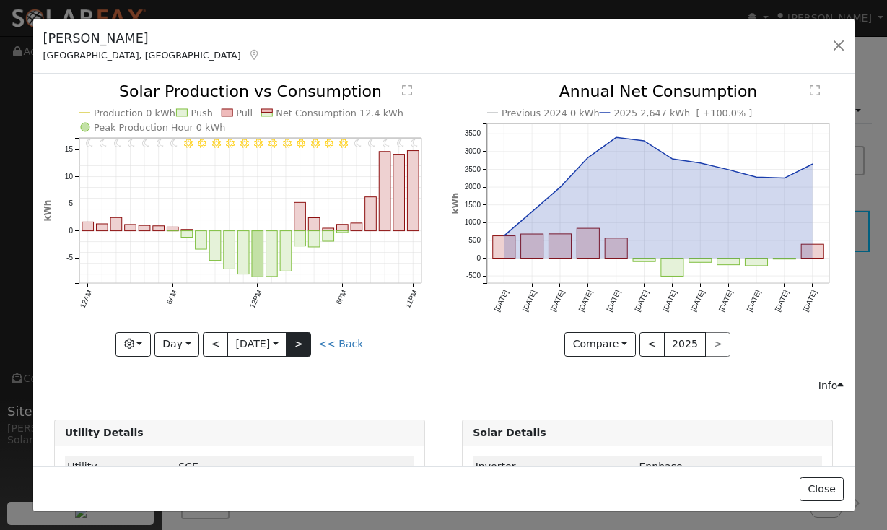
click at [305, 351] on button ">" at bounding box center [298, 344] width 25 height 25
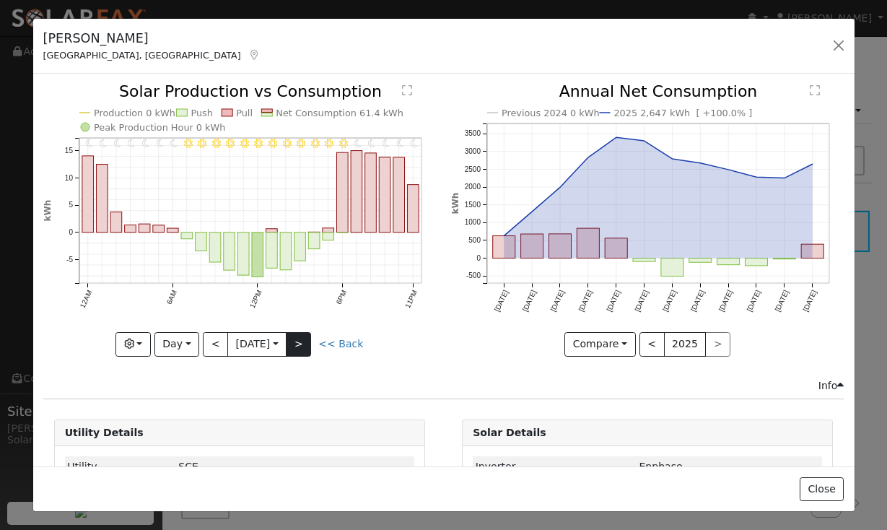
click at [305, 351] on button ">" at bounding box center [298, 344] width 25 height 25
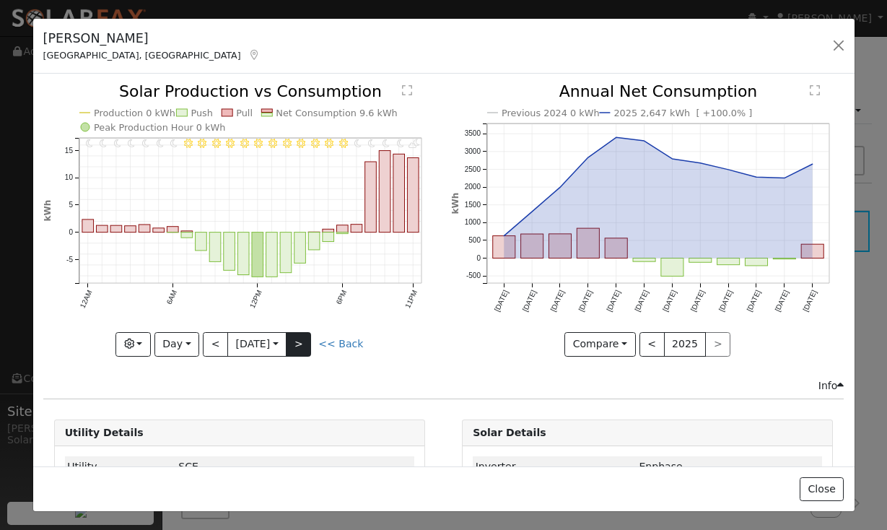
click at [305, 351] on button ">" at bounding box center [298, 344] width 25 height 25
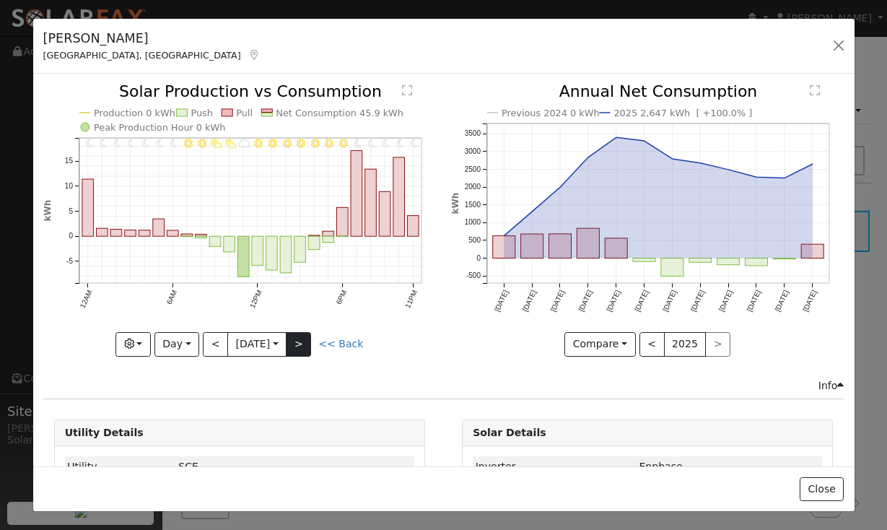
click at [305, 351] on button ">" at bounding box center [298, 344] width 25 height 25
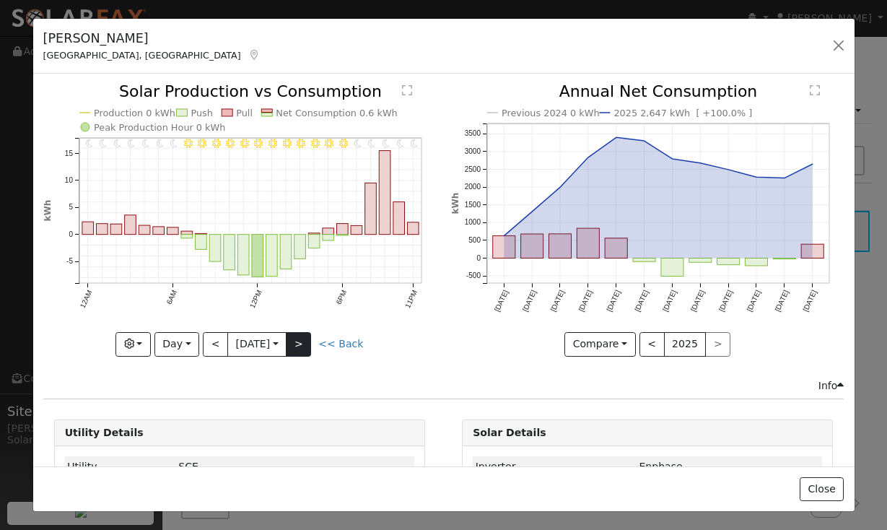
click at [305, 351] on button ">" at bounding box center [298, 344] width 25 height 25
type input "[DATE]"
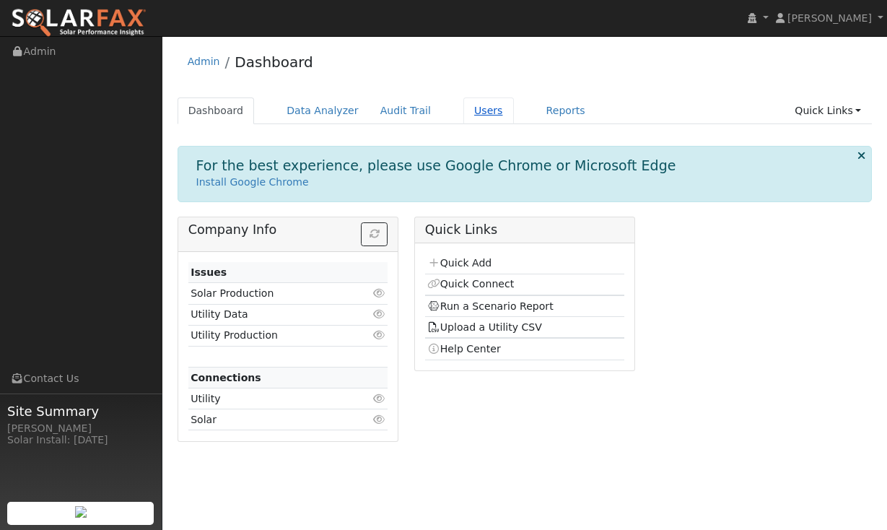
click at [463, 113] on link "Users" at bounding box center [488, 110] width 50 height 27
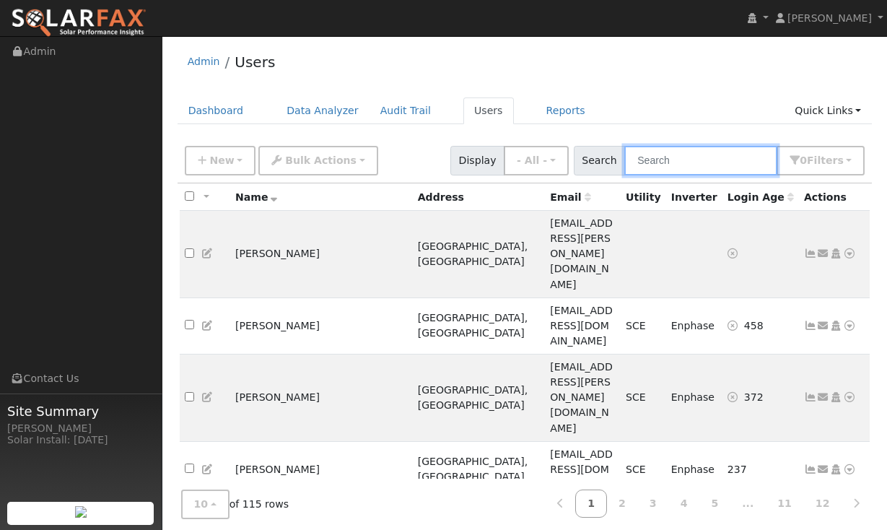
drag, startPoint x: 697, startPoint y: 170, endPoint x: 699, endPoint y: 160, distance: 9.6
click at [699, 160] on input "text" at bounding box center [700, 161] width 153 height 30
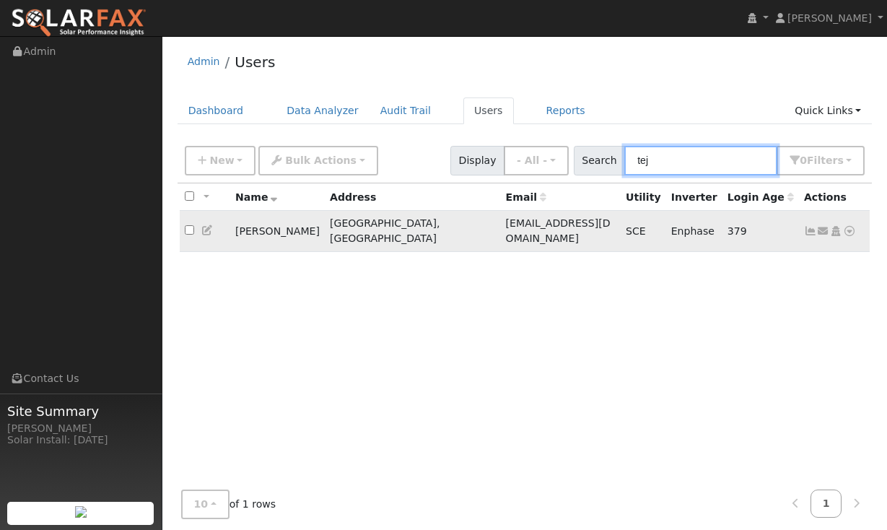
type input "tej"
click at [808, 226] on icon at bounding box center [810, 231] width 13 height 10
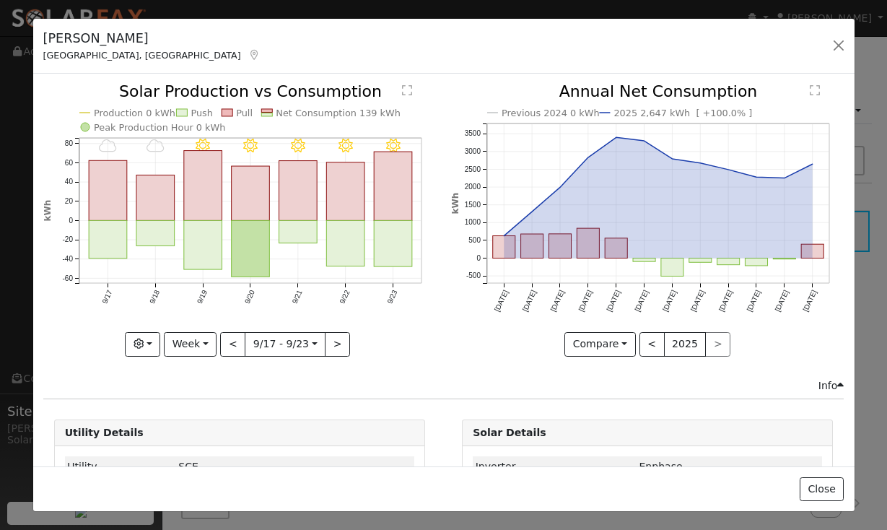
scroll to position [19, 0]
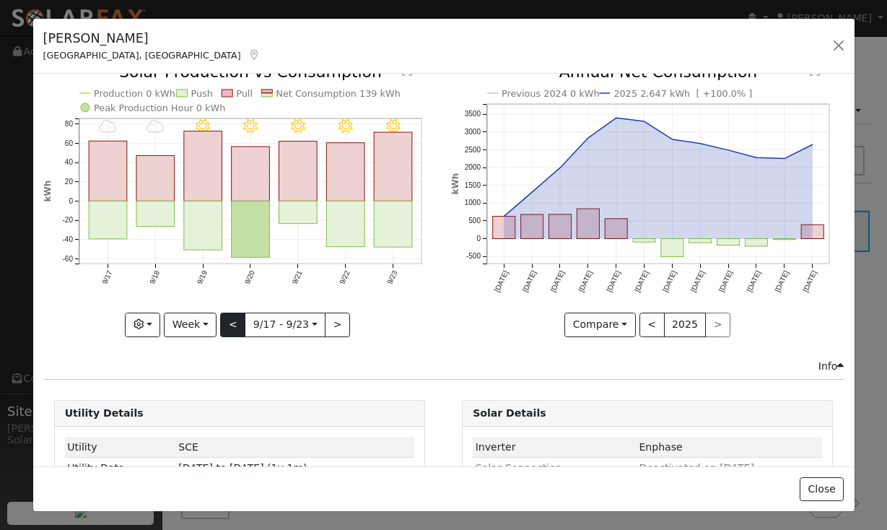
click at [238, 324] on button "<" at bounding box center [232, 324] width 25 height 25
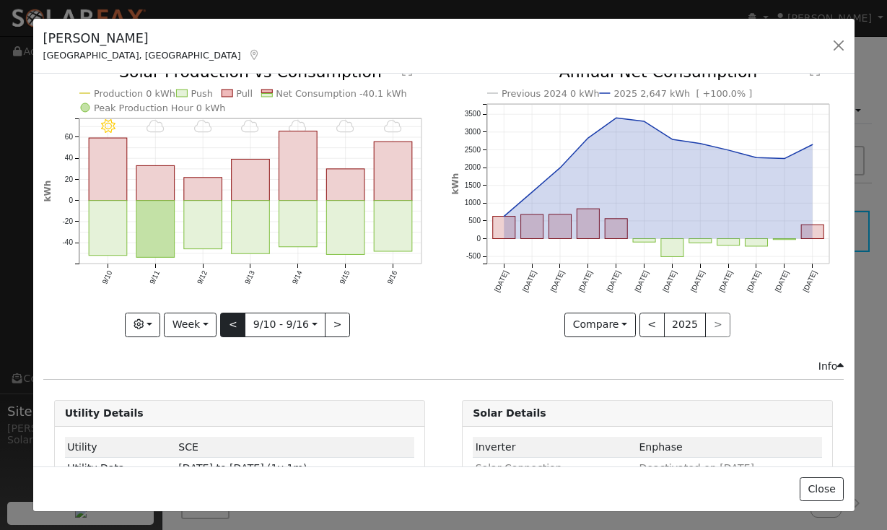
click at [238, 324] on button "<" at bounding box center [232, 324] width 25 height 25
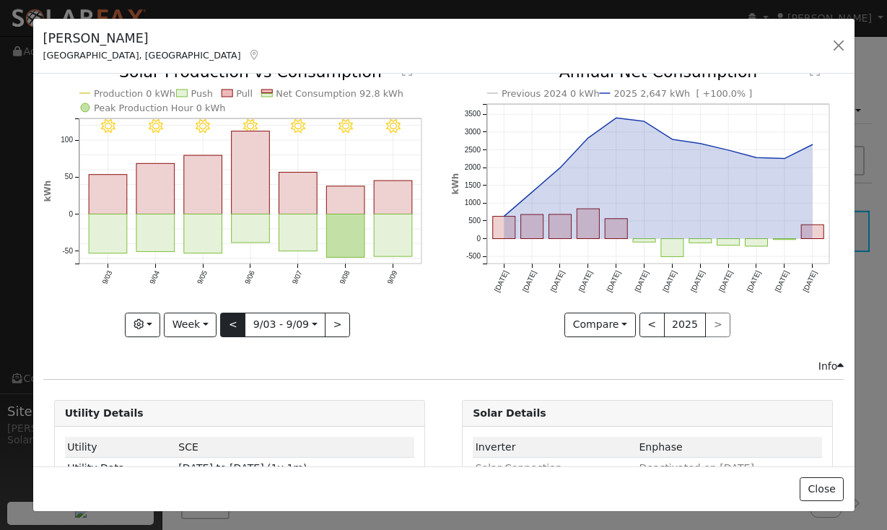
click at [238, 324] on div at bounding box center [239, 200] width 392 height 272
click at [238, 324] on button "<" at bounding box center [232, 324] width 25 height 25
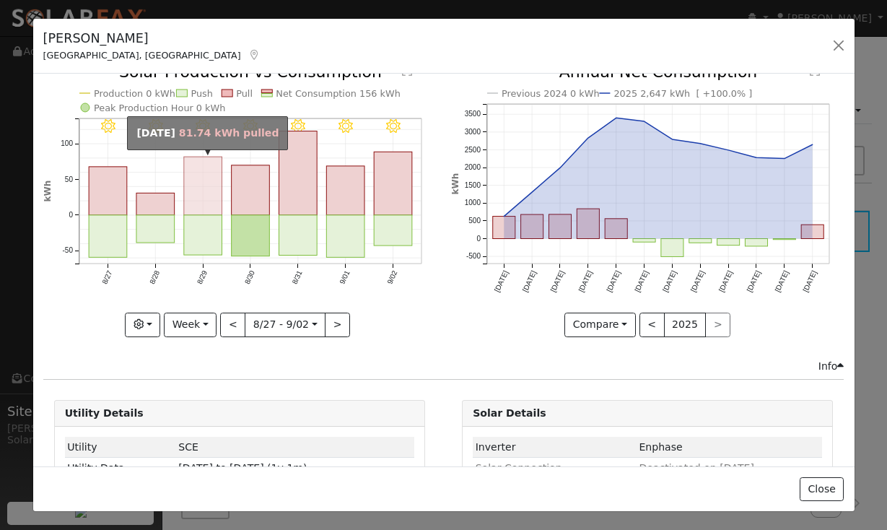
click at [197, 202] on rect "onclick=""" at bounding box center [203, 186] width 38 height 58
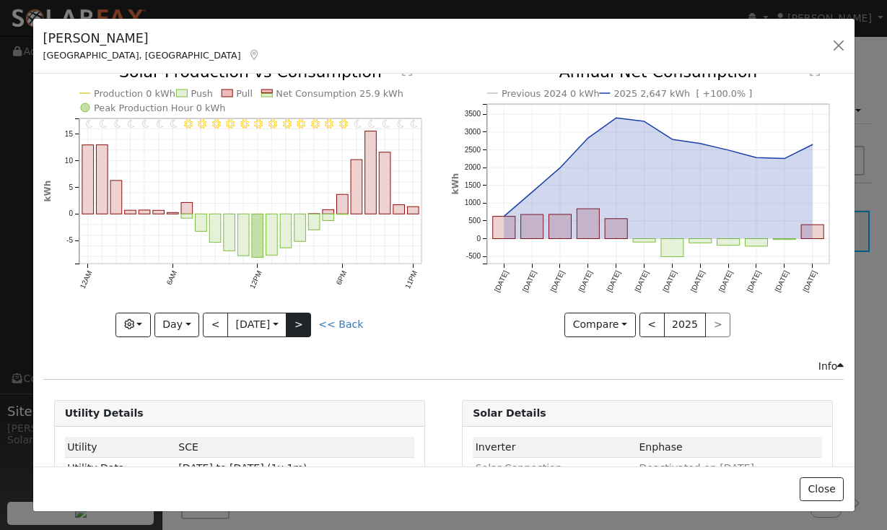
click at [304, 327] on button ">" at bounding box center [298, 324] width 25 height 25
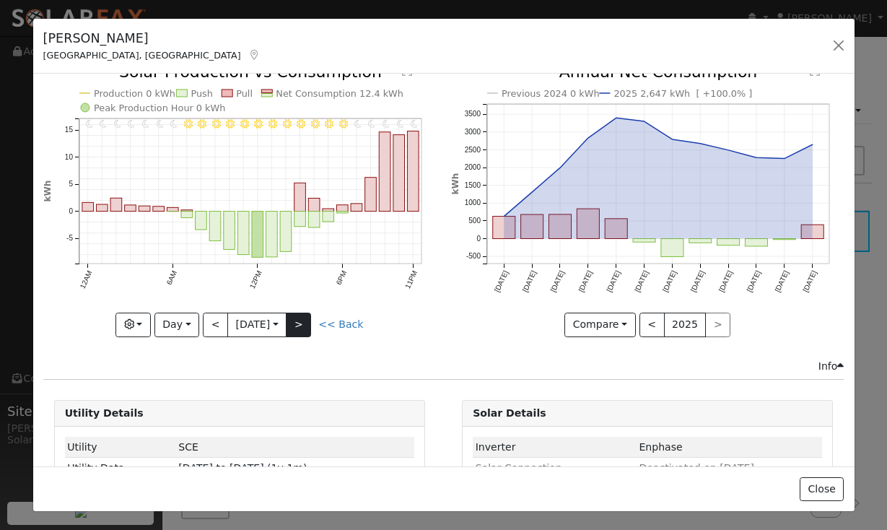
click at [304, 327] on button ">" at bounding box center [298, 324] width 25 height 25
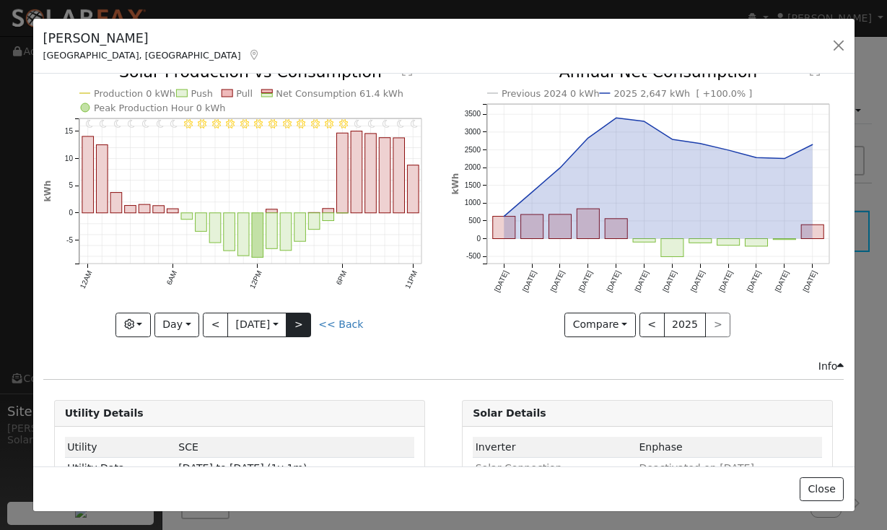
click at [304, 327] on button ">" at bounding box center [298, 324] width 25 height 25
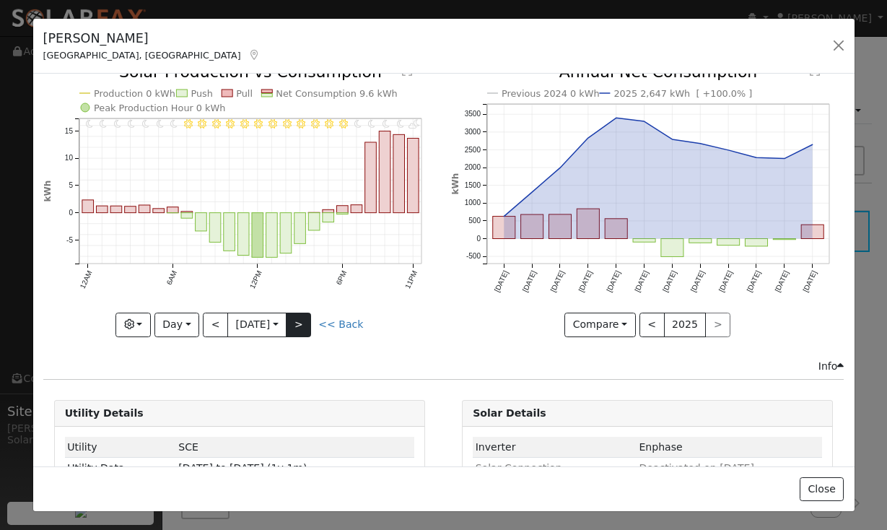
click at [304, 327] on button ">" at bounding box center [298, 324] width 25 height 25
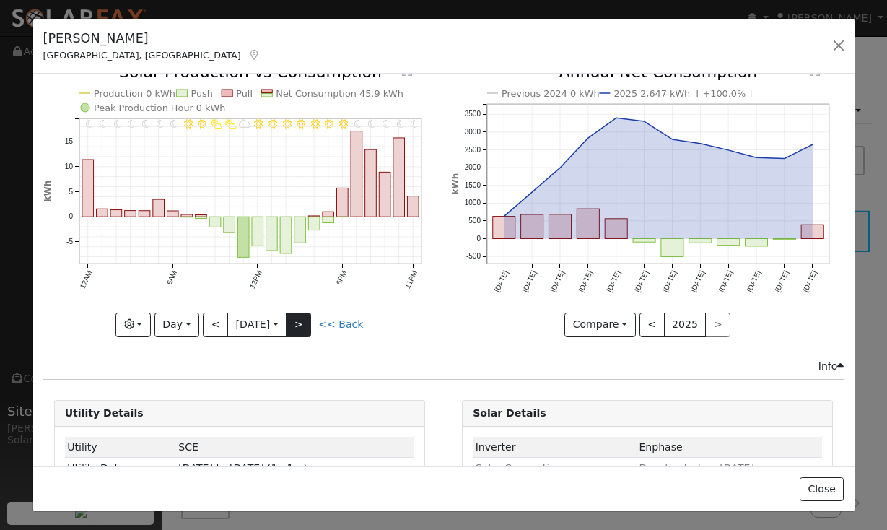
click at [304, 327] on button ">" at bounding box center [298, 324] width 25 height 25
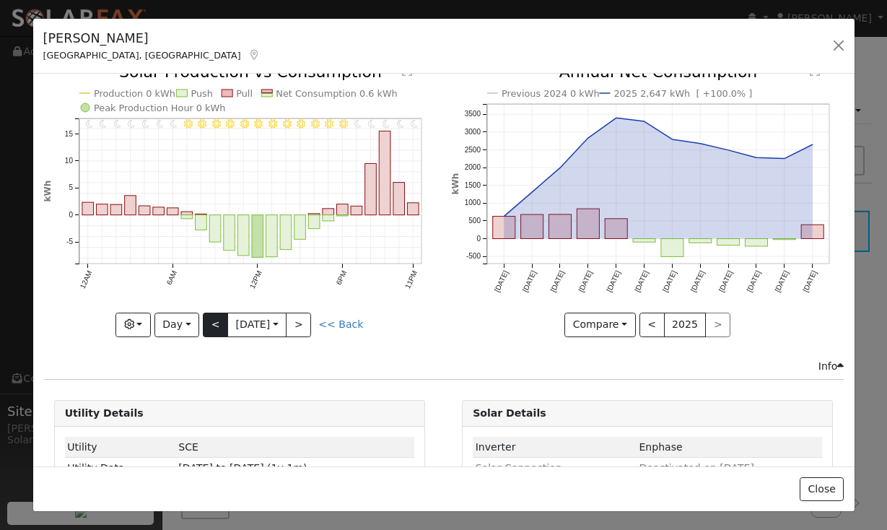
click at [217, 321] on button "<" at bounding box center [215, 324] width 25 height 25
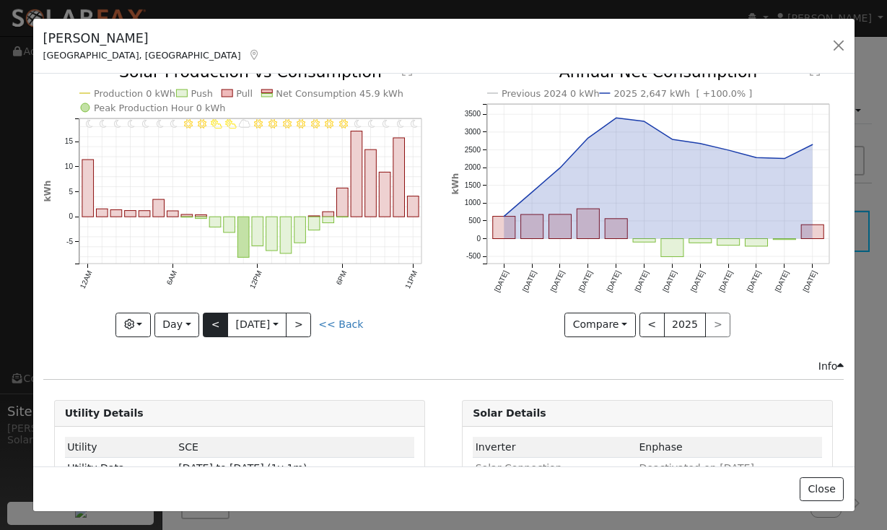
click at [212, 326] on button "<" at bounding box center [215, 324] width 25 height 25
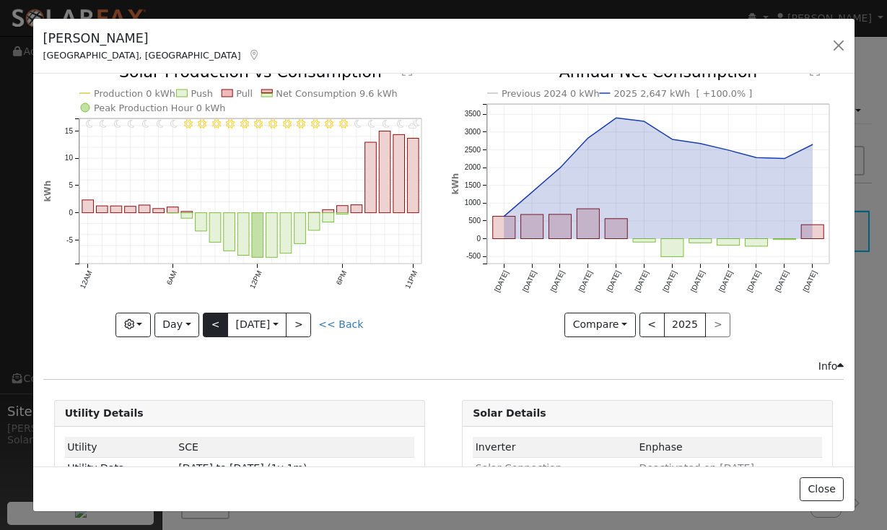
click at [212, 326] on button "<" at bounding box center [215, 324] width 25 height 25
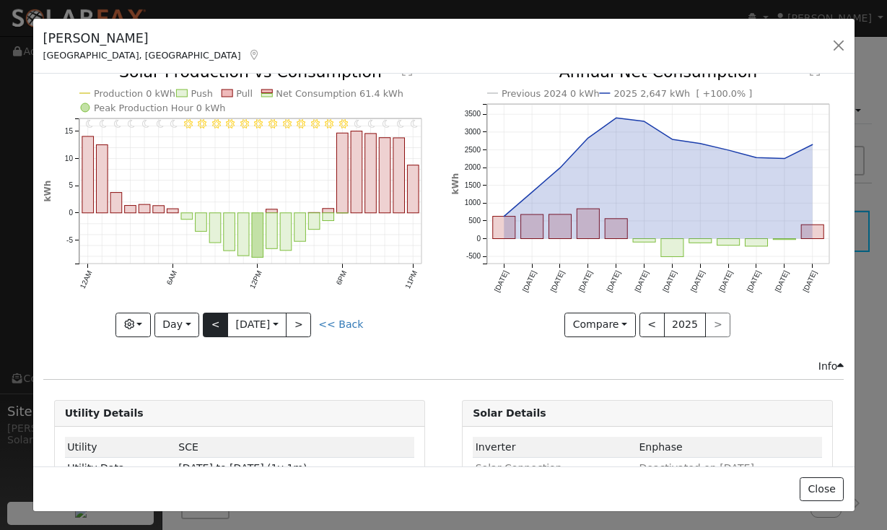
click at [217, 330] on button "<" at bounding box center [215, 324] width 25 height 25
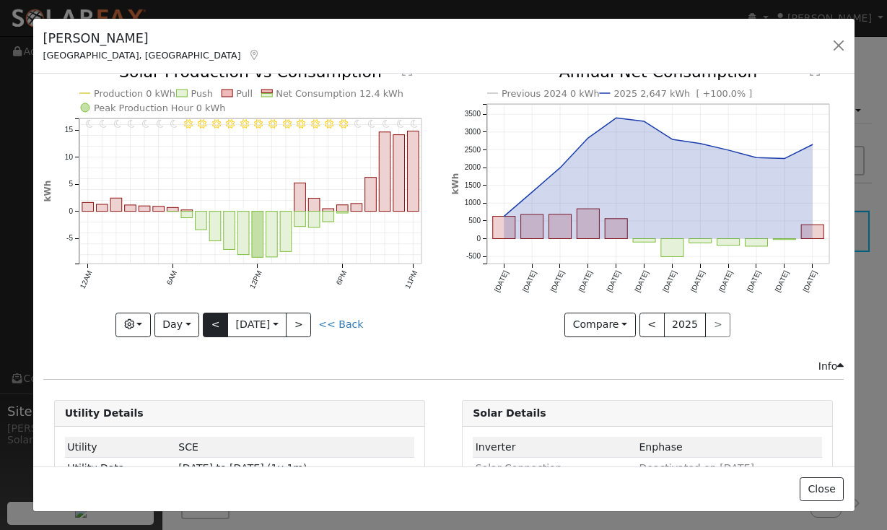
click at [217, 330] on button "<" at bounding box center [215, 324] width 25 height 25
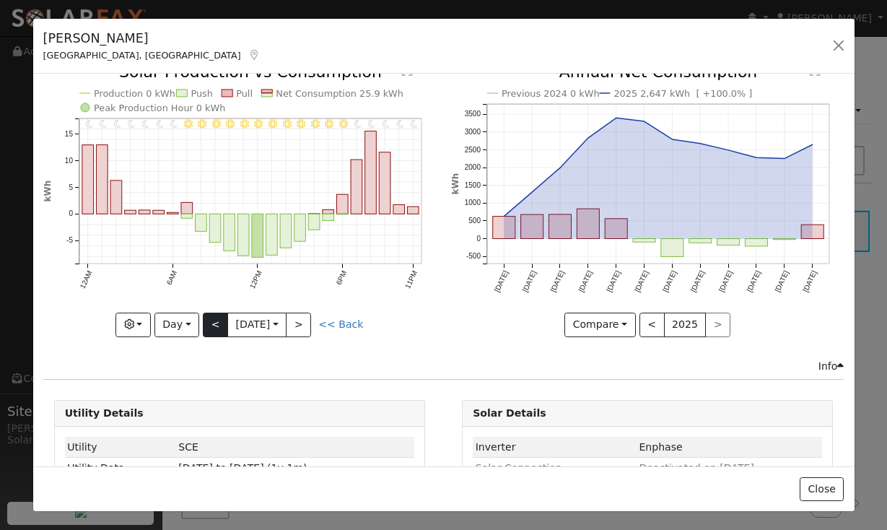
click at [217, 330] on button "<" at bounding box center [215, 324] width 25 height 25
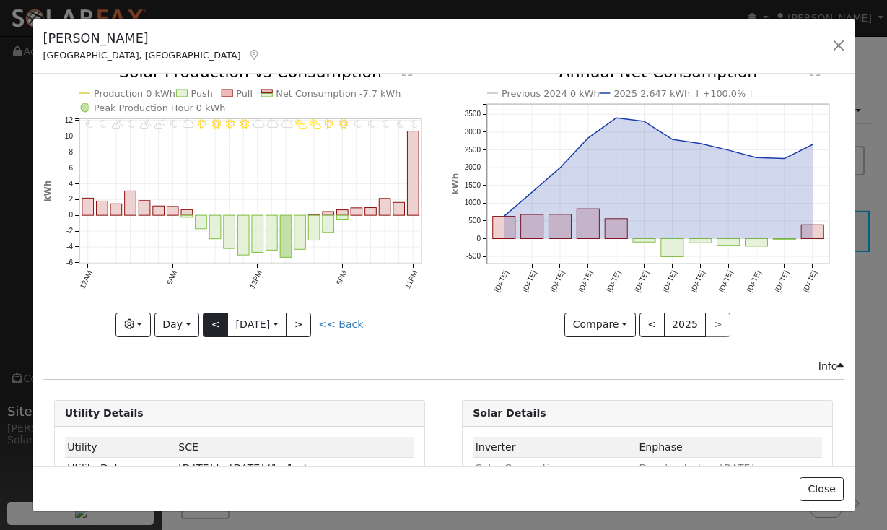
click at [217, 330] on button "<" at bounding box center [215, 324] width 25 height 25
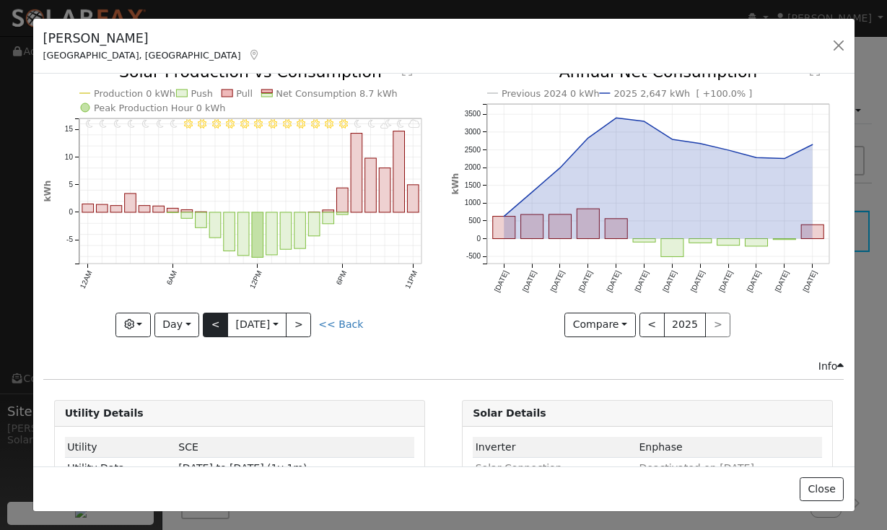
click at [217, 330] on button "<" at bounding box center [215, 324] width 25 height 25
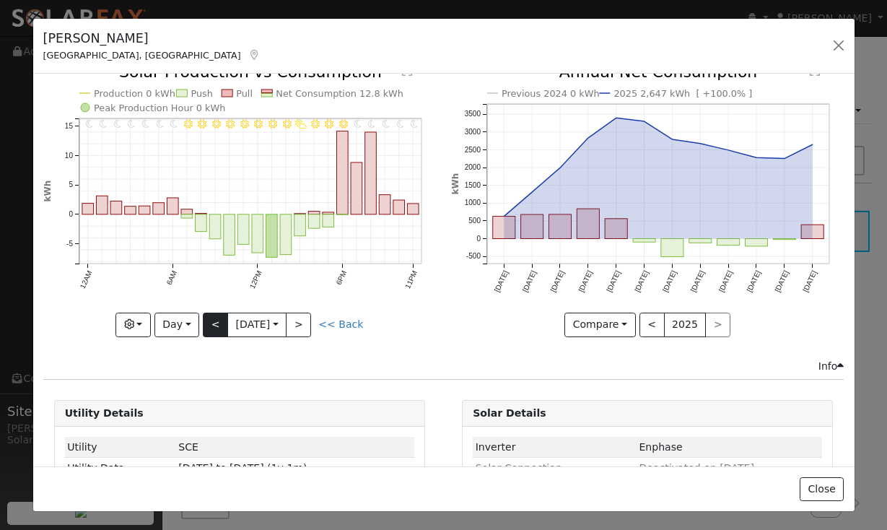
click at [217, 330] on button "<" at bounding box center [215, 324] width 25 height 25
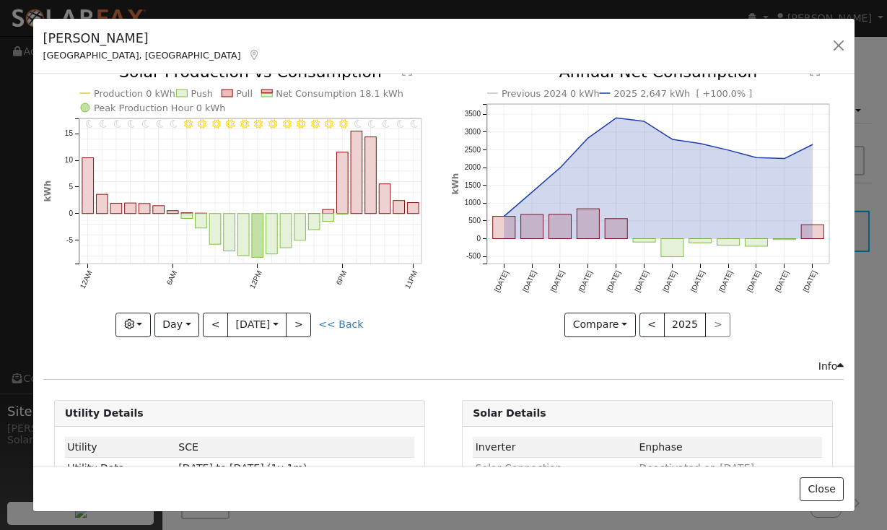
drag, startPoint x: 217, startPoint y: 330, endPoint x: 217, endPoint y: 322, distance: 7.9
click at [217, 322] on button "<" at bounding box center [215, 324] width 25 height 25
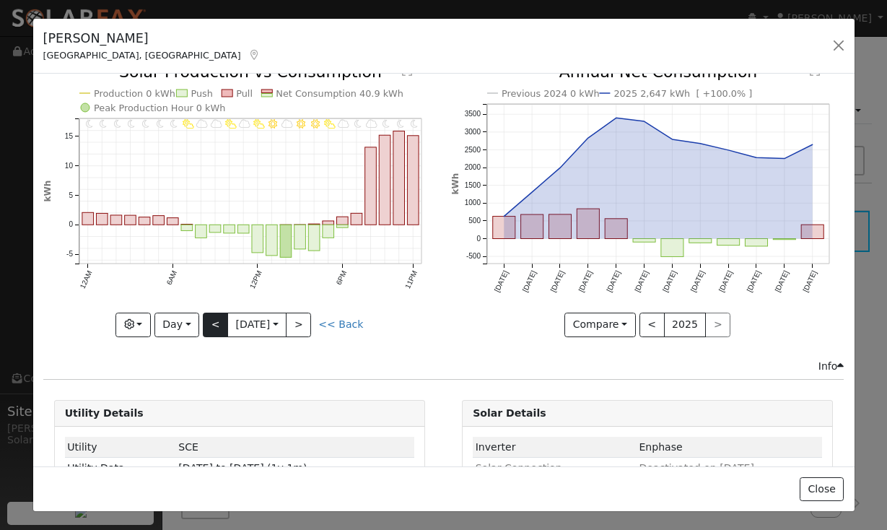
click at [207, 324] on button "<" at bounding box center [215, 324] width 25 height 25
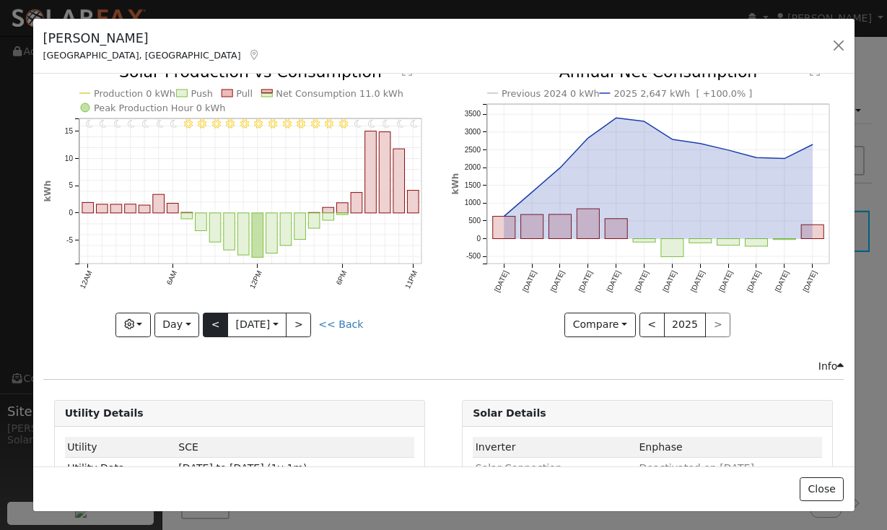
click at [207, 324] on button "<" at bounding box center [215, 324] width 25 height 25
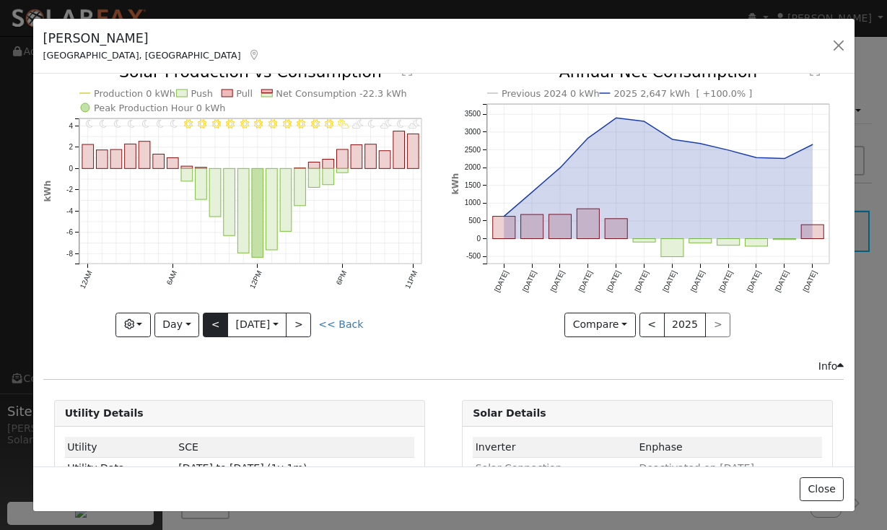
click at [207, 324] on button "<" at bounding box center [215, 324] width 25 height 25
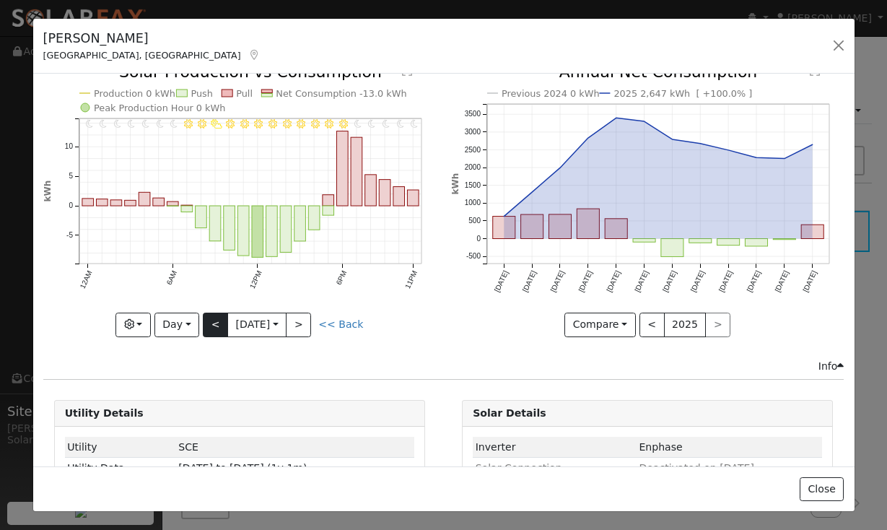
click at [207, 324] on button "<" at bounding box center [215, 324] width 25 height 25
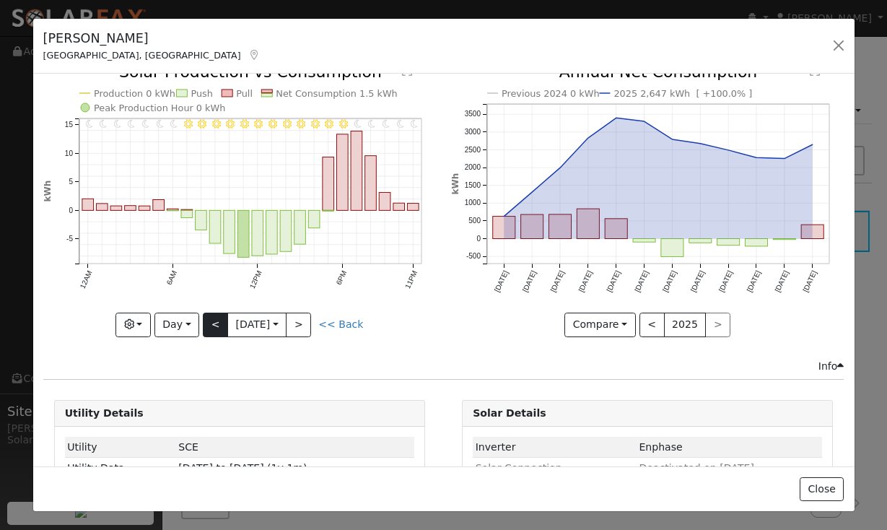
click at [207, 324] on button "<" at bounding box center [215, 324] width 25 height 25
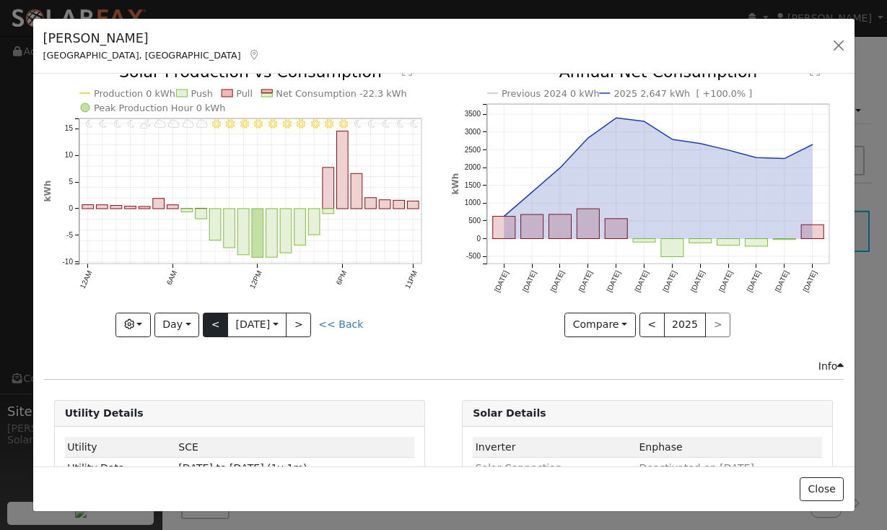
click at [207, 324] on button "<" at bounding box center [215, 324] width 25 height 25
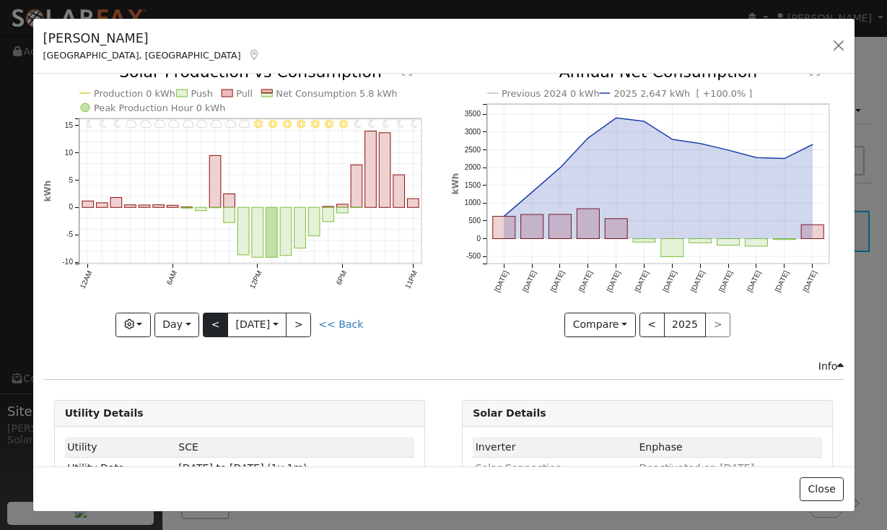
click at [207, 324] on button "<" at bounding box center [215, 324] width 25 height 25
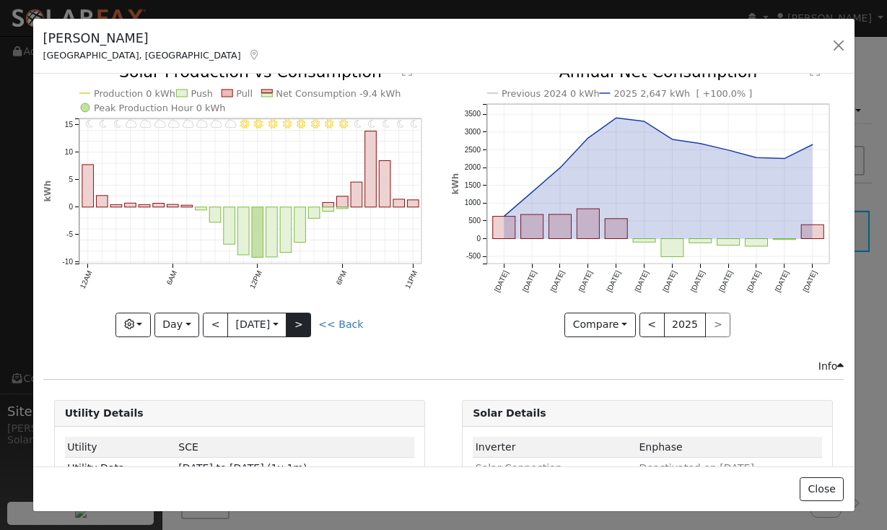
click at [299, 325] on button ">" at bounding box center [298, 324] width 25 height 25
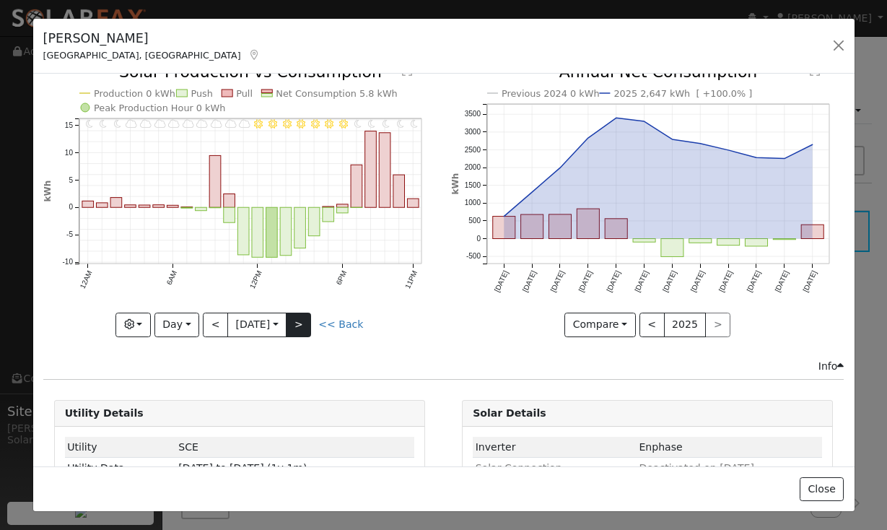
click at [299, 325] on button ">" at bounding box center [298, 324] width 25 height 25
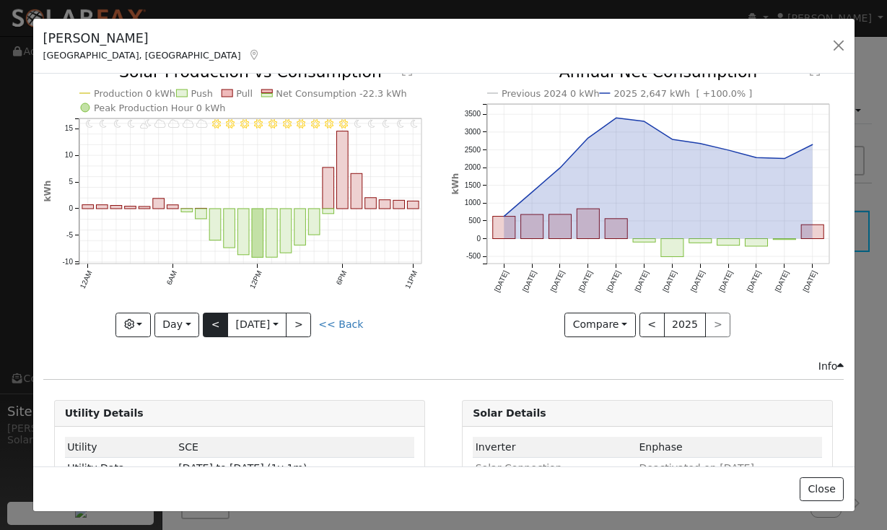
click at [212, 328] on button "<" at bounding box center [215, 324] width 25 height 25
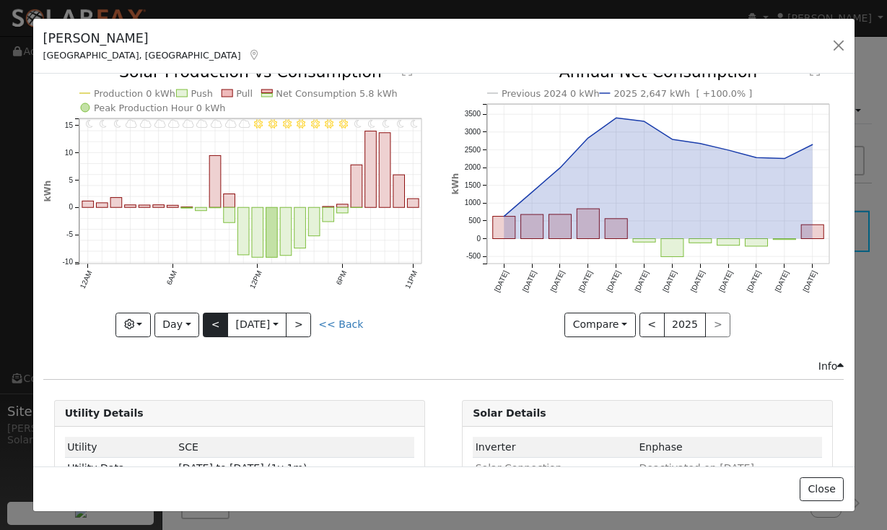
click at [212, 328] on button "<" at bounding box center [215, 324] width 25 height 25
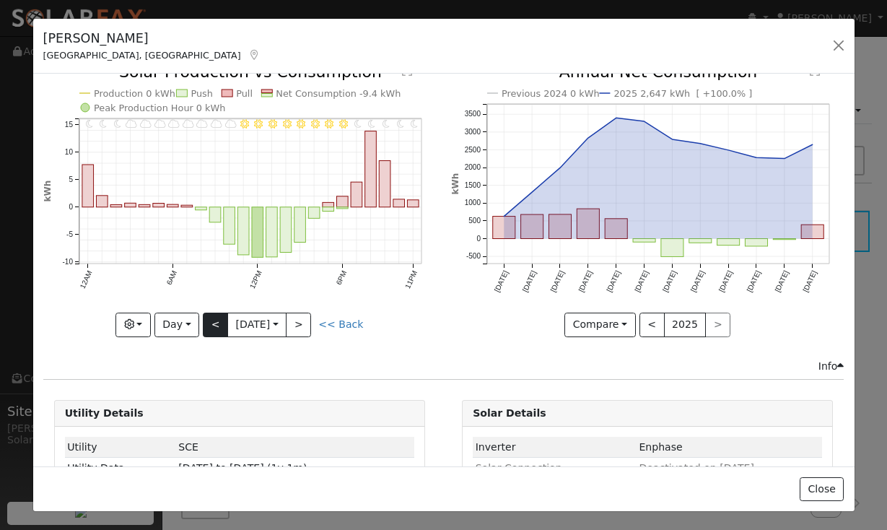
click at [212, 328] on button "<" at bounding box center [215, 324] width 25 height 25
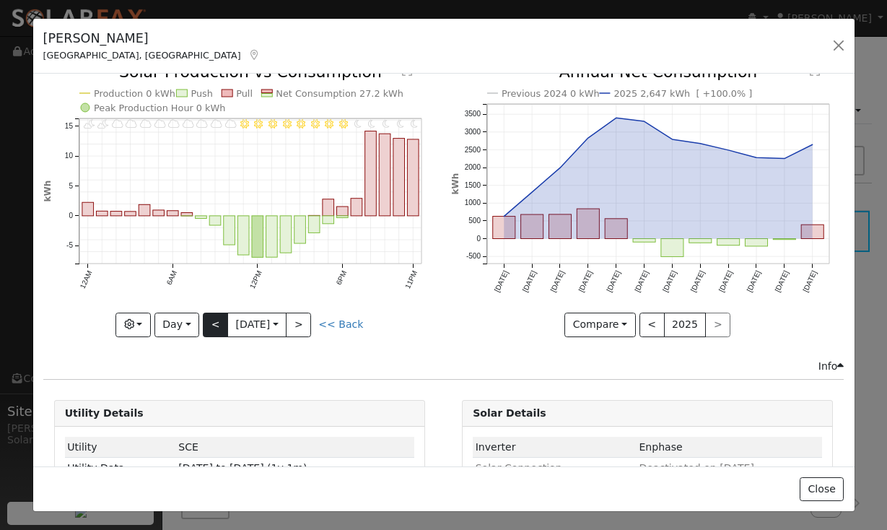
click at [212, 328] on button "<" at bounding box center [215, 324] width 25 height 25
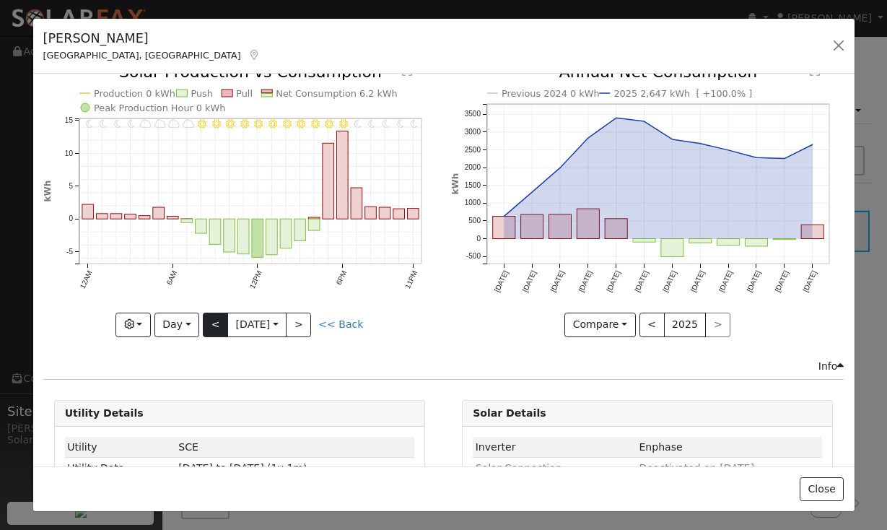
click at [212, 328] on button "<" at bounding box center [215, 324] width 25 height 25
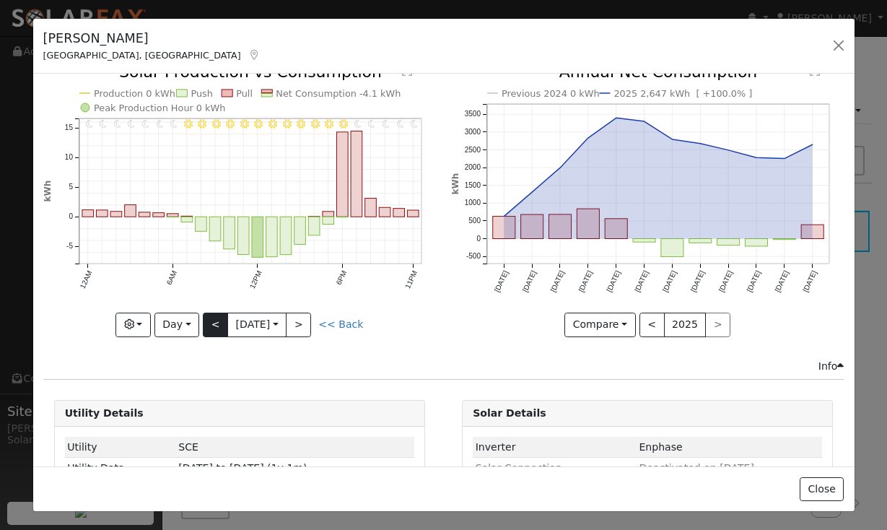
click at [212, 328] on button "<" at bounding box center [215, 324] width 25 height 25
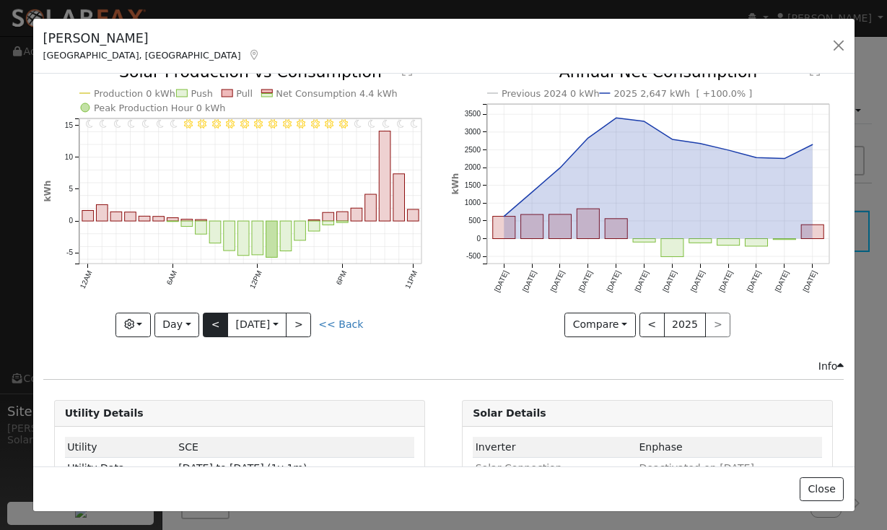
click at [212, 328] on button "<" at bounding box center [215, 324] width 25 height 25
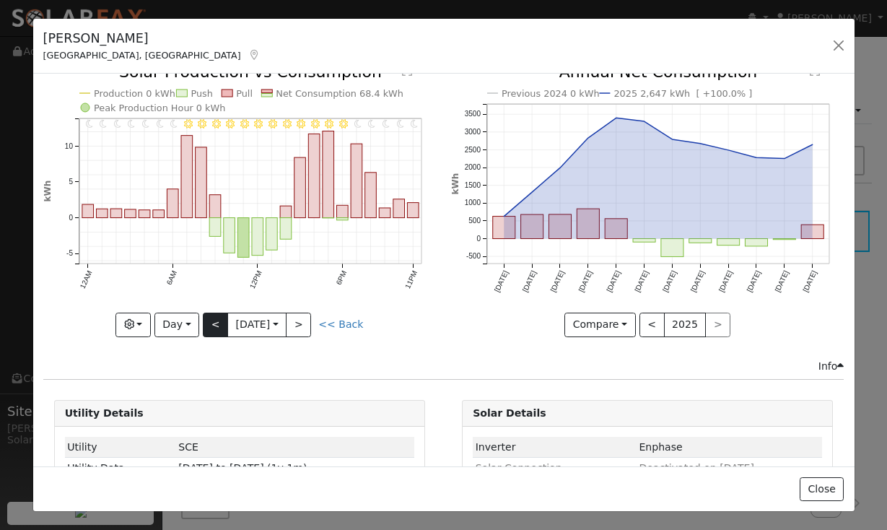
click at [212, 328] on button "<" at bounding box center [215, 324] width 25 height 25
type input "2025-08-09"
